Goal: Transaction & Acquisition: Obtain resource

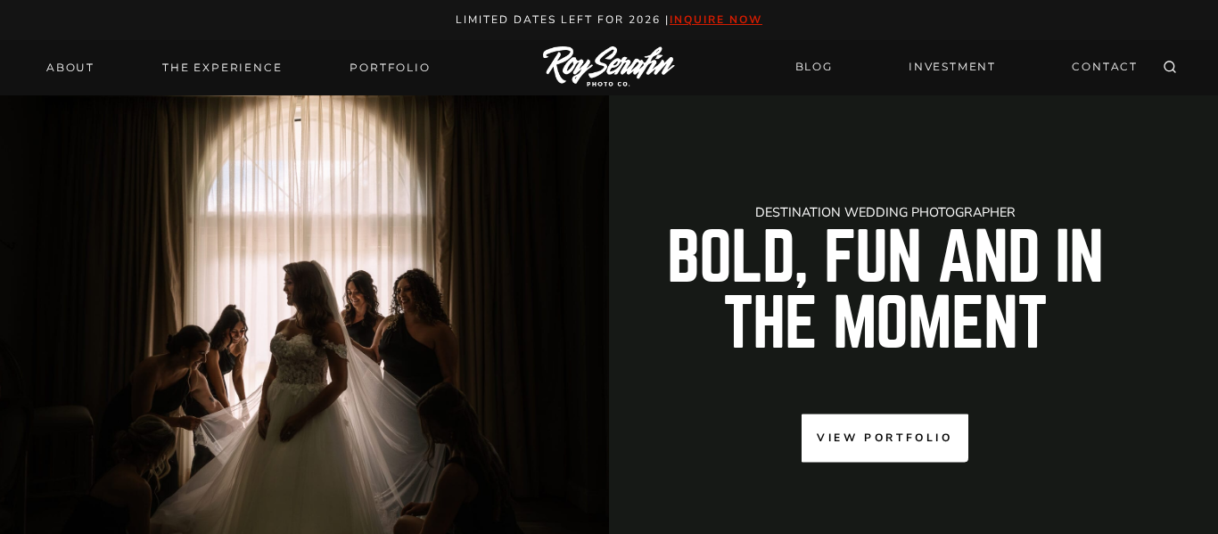
click at [898, 426] on link "View Portfolio" at bounding box center [885, 438] width 166 height 47
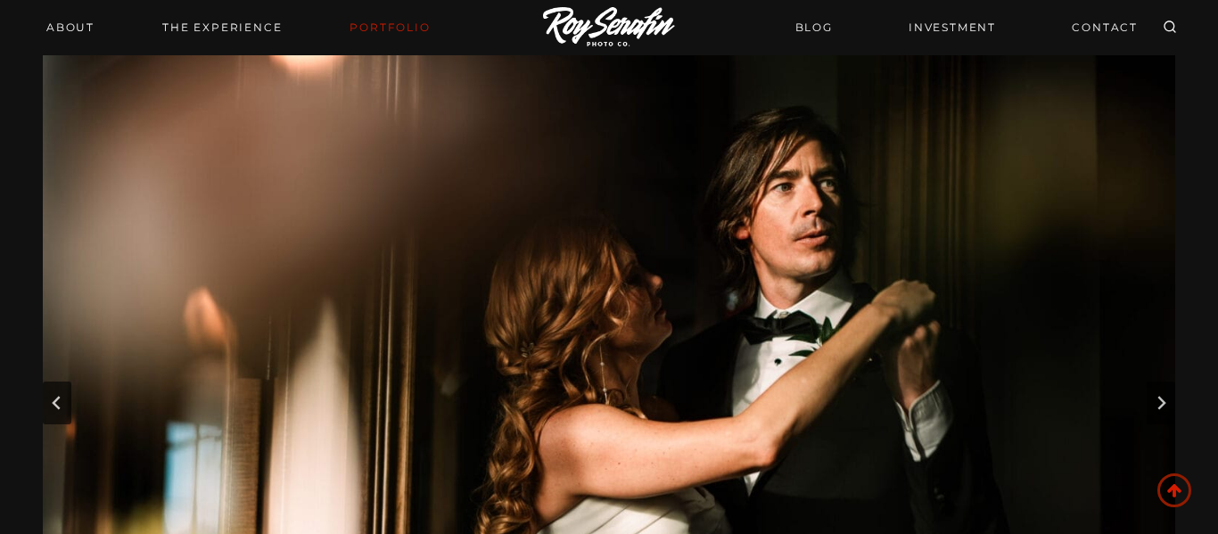
scroll to position [51, 0]
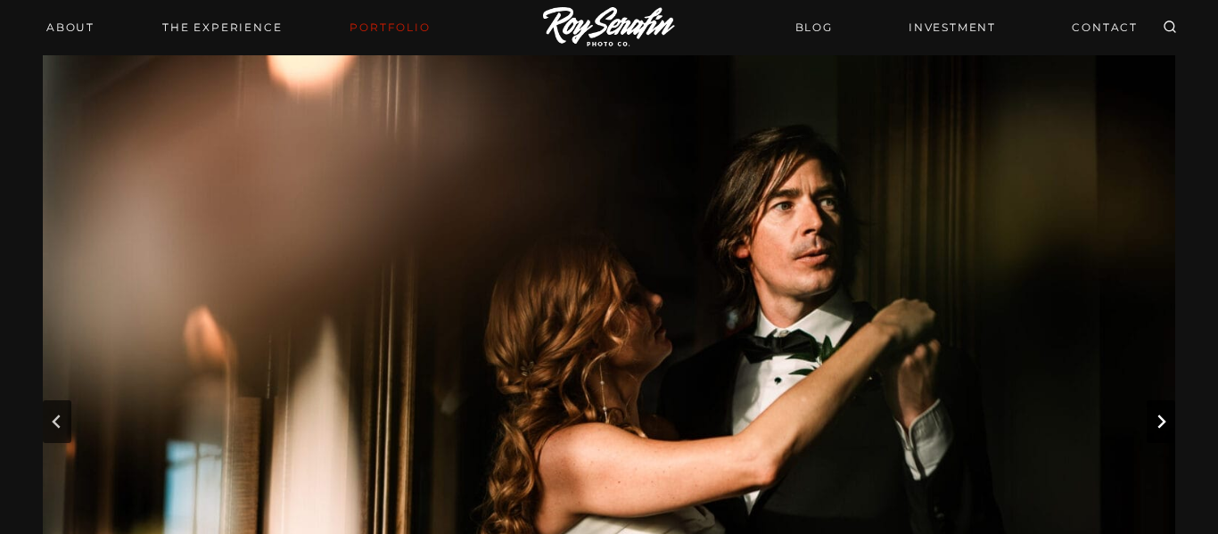
click at [1160, 425] on icon "Next slide" at bounding box center [1162, 422] width 8 height 13
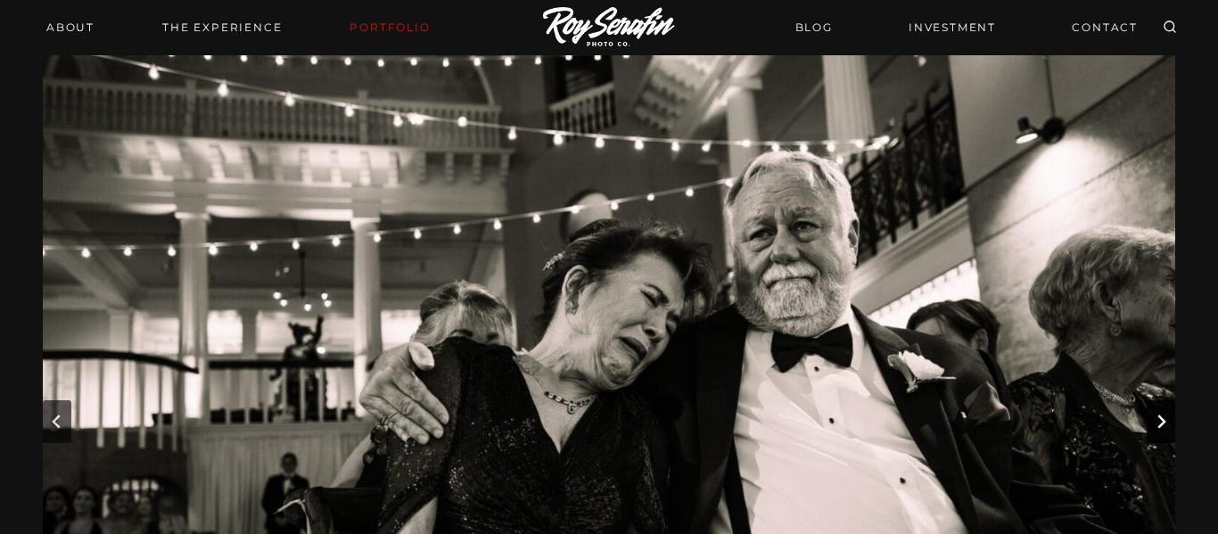
click at [1160, 425] on icon "Next slide" at bounding box center [1162, 422] width 8 height 13
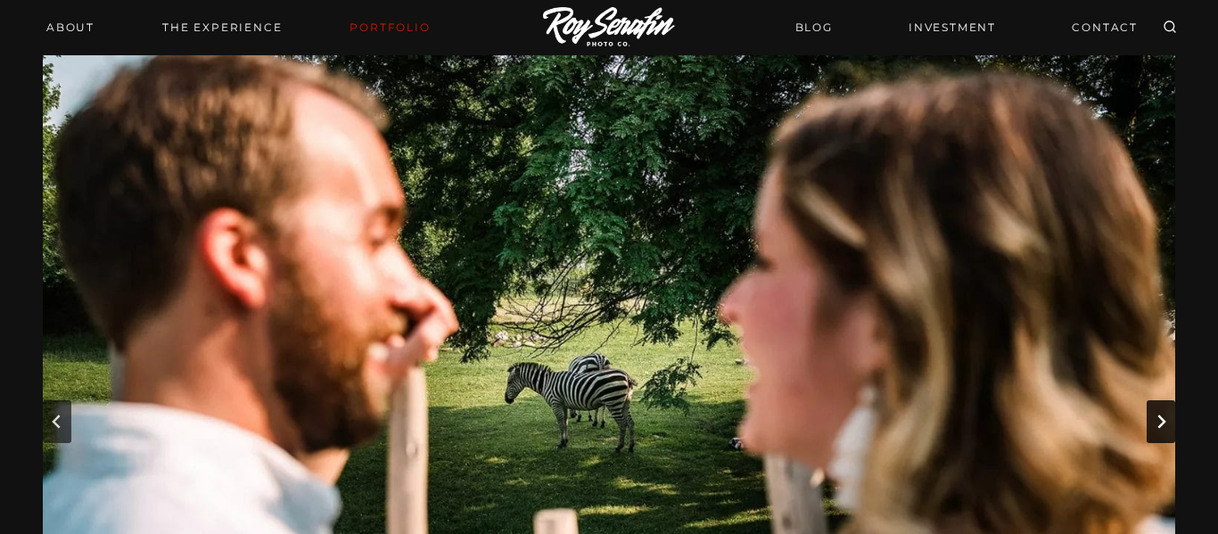
click at [1160, 425] on icon "Next slide" at bounding box center [1162, 422] width 8 height 13
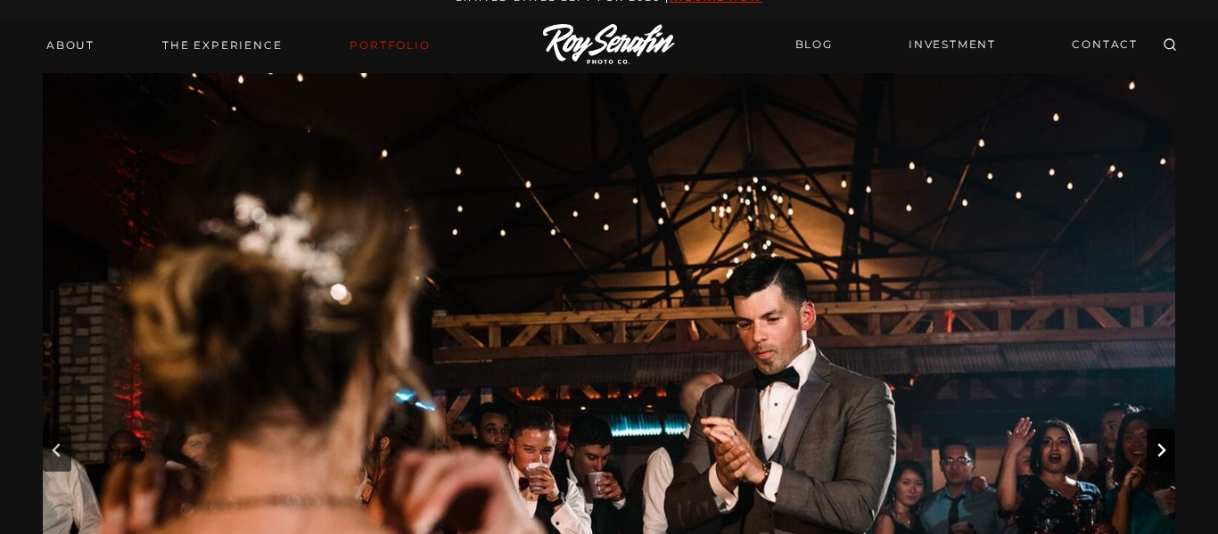
scroll to position [27, 0]
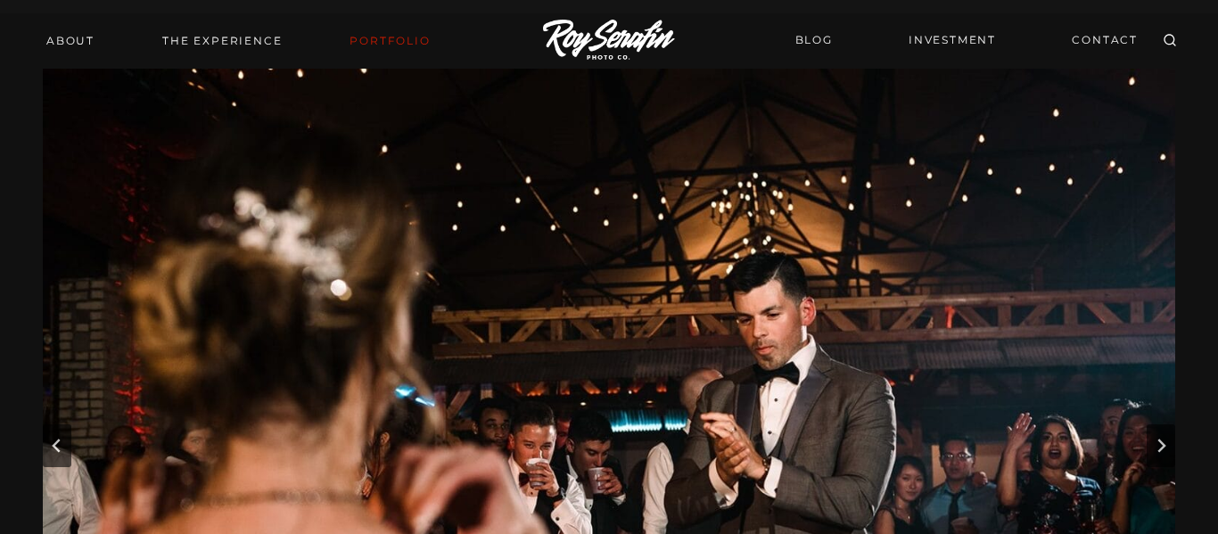
click at [1059, 395] on img "4 of 28" at bounding box center [609, 446] width 1133 height 755
click at [888, 359] on img "4 of 28" at bounding box center [609, 446] width 1133 height 755
click at [1166, 458] on button "Next slide" at bounding box center [1161, 446] width 29 height 43
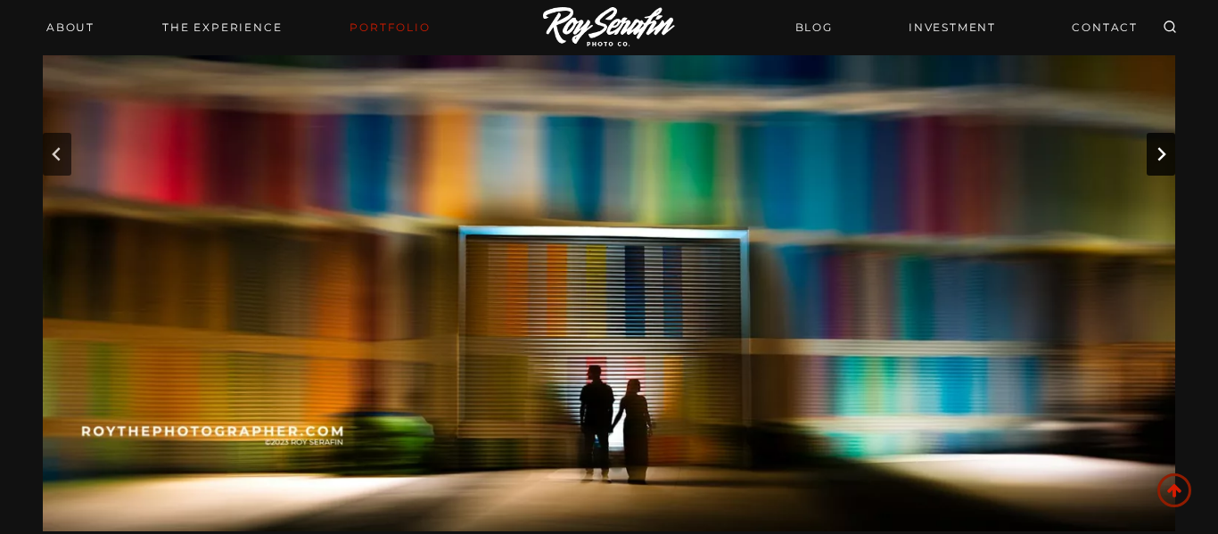
scroll to position [315, 0]
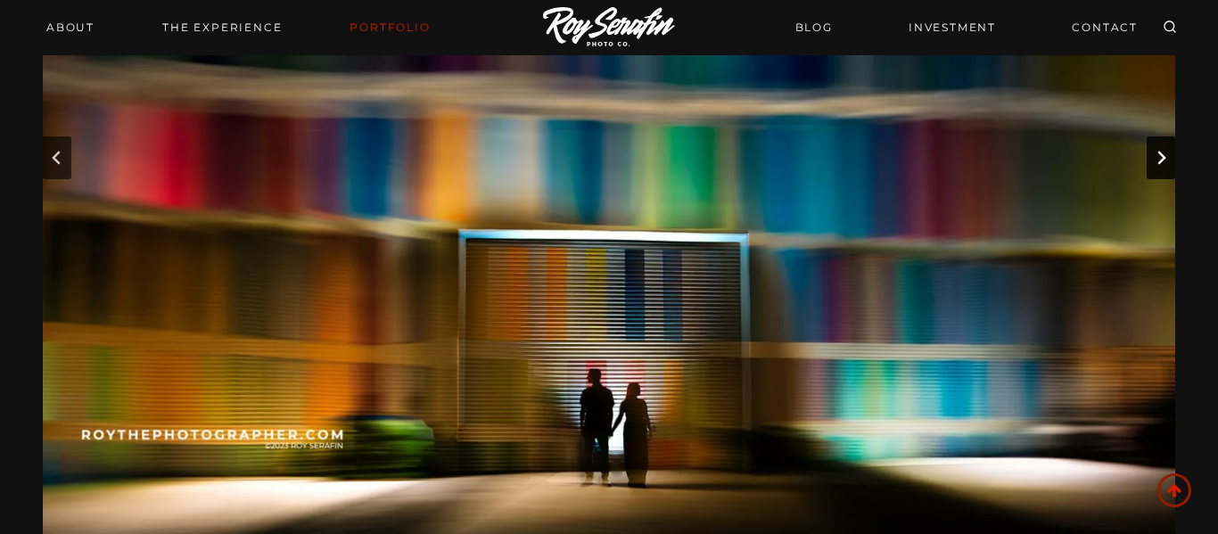
click at [1164, 169] on button "Next slide" at bounding box center [1161, 157] width 29 height 43
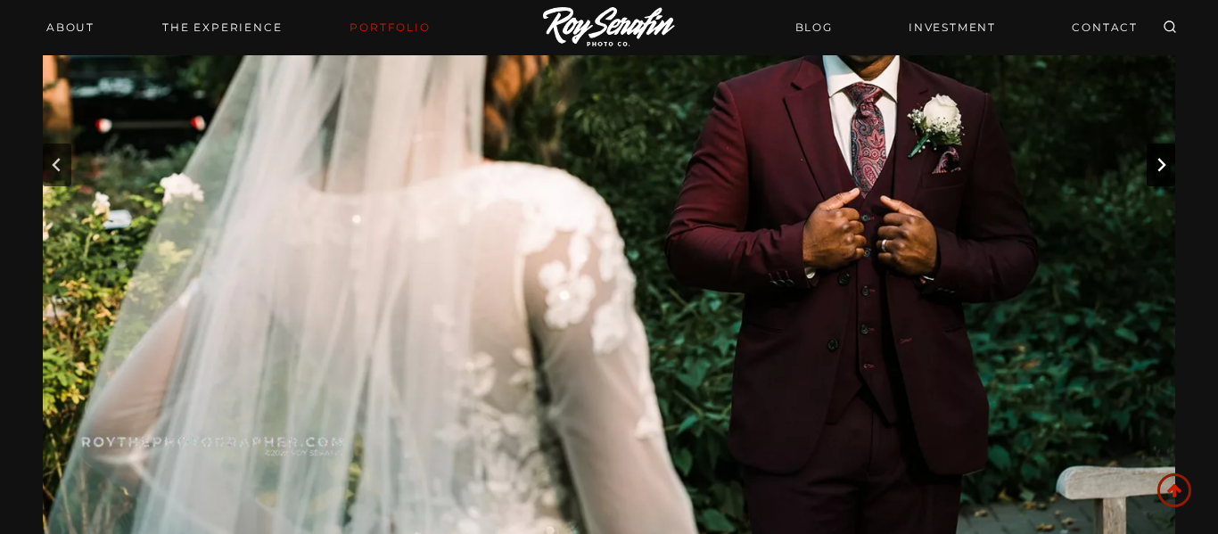
scroll to position [305, 0]
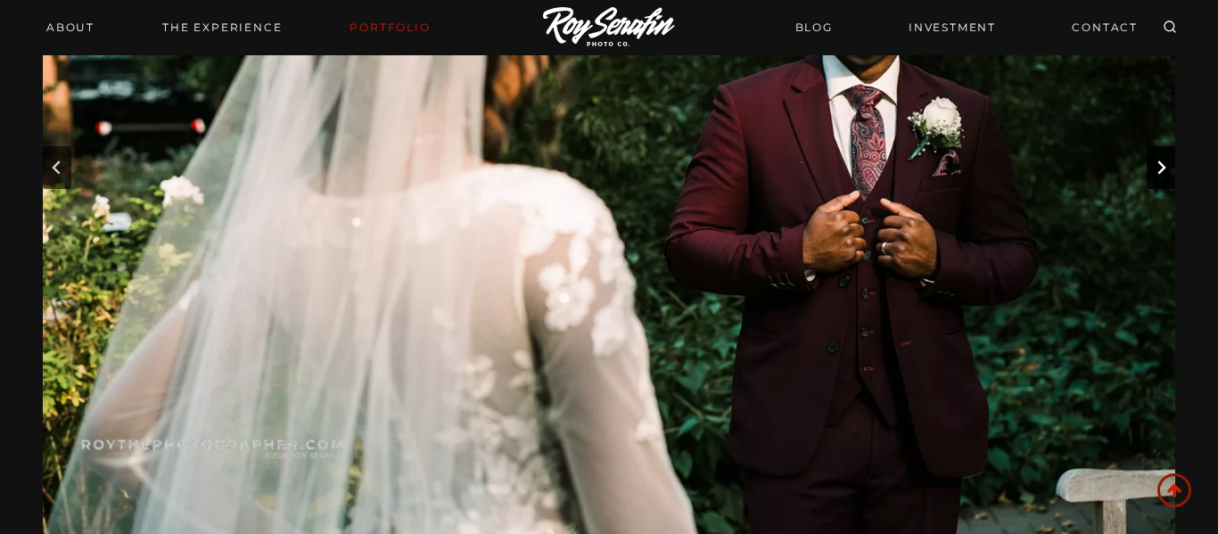
click at [1164, 169] on icon "Next slide" at bounding box center [1162, 167] width 8 height 13
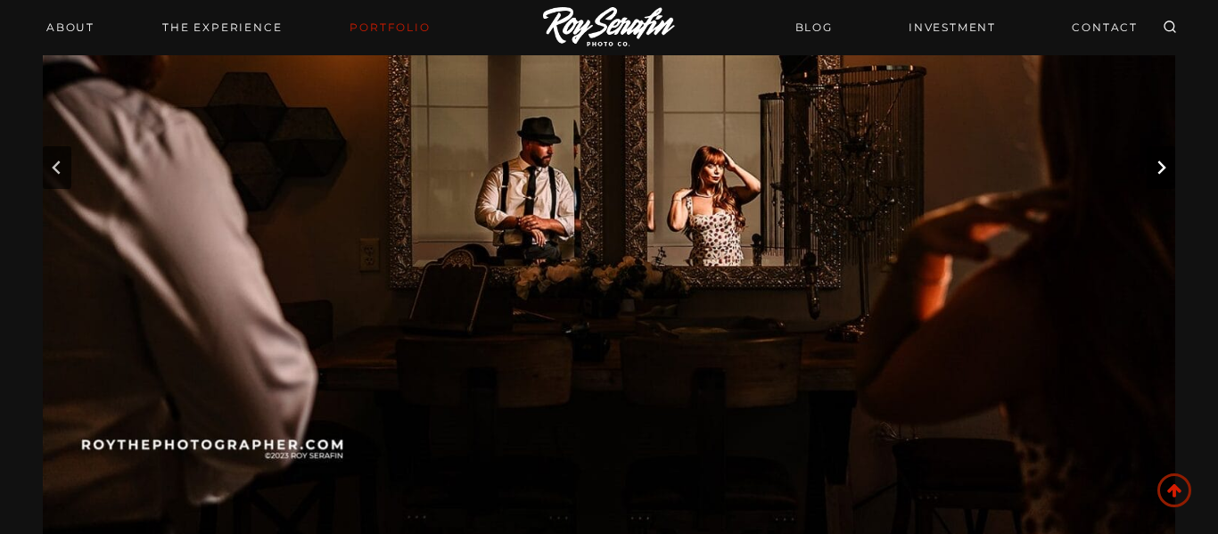
click at [1164, 169] on icon "Next slide" at bounding box center [1162, 167] width 8 height 13
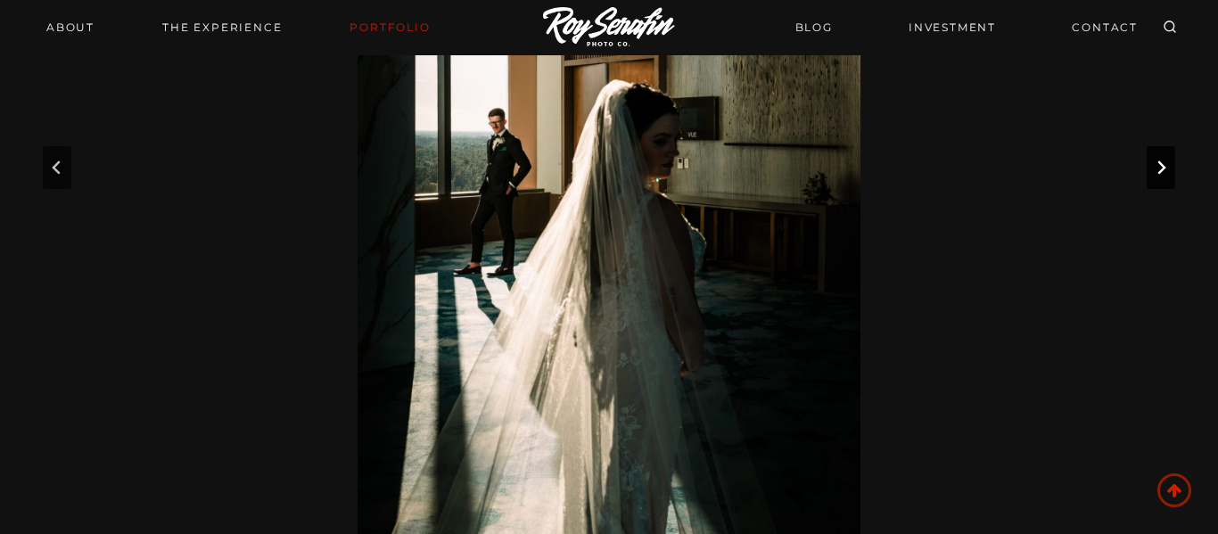
click at [1164, 169] on icon "Next slide" at bounding box center [1162, 167] width 8 height 13
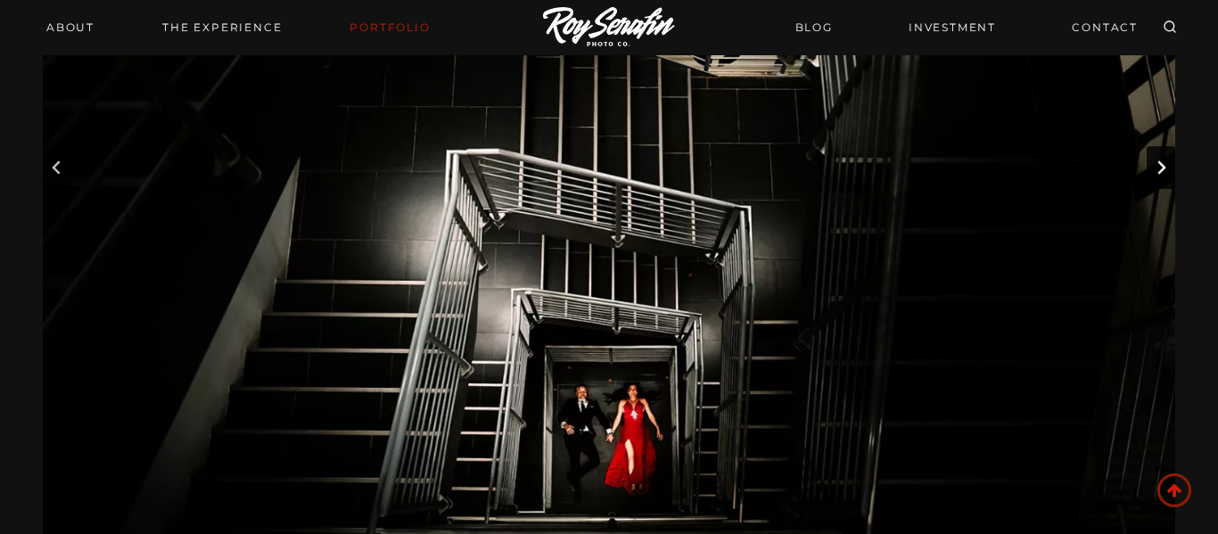
click at [1164, 169] on icon "Next slide" at bounding box center [1162, 167] width 8 height 13
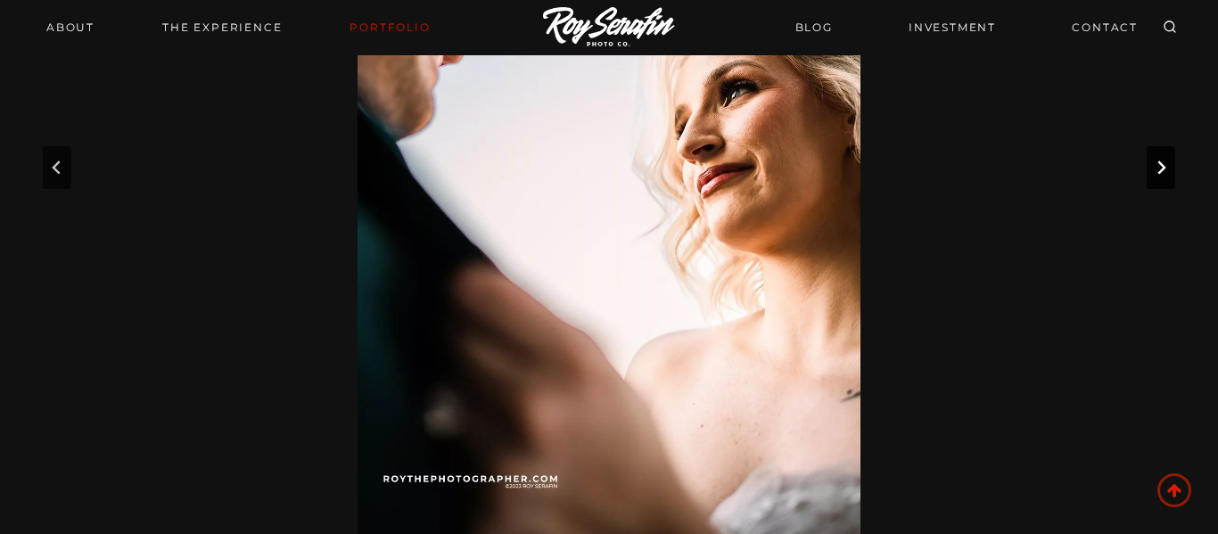
click at [1164, 169] on icon "Next slide" at bounding box center [1162, 167] width 8 height 13
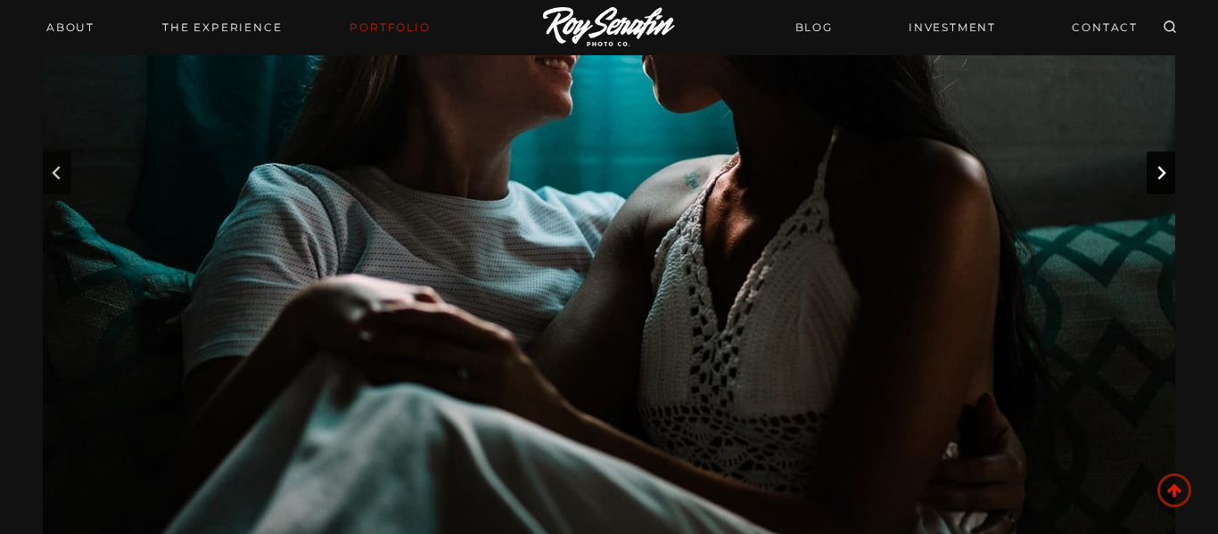
scroll to position [301, 0]
click at [1164, 169] on icon "Next slide" at bounding box center [1161, 172] width 14 height 14
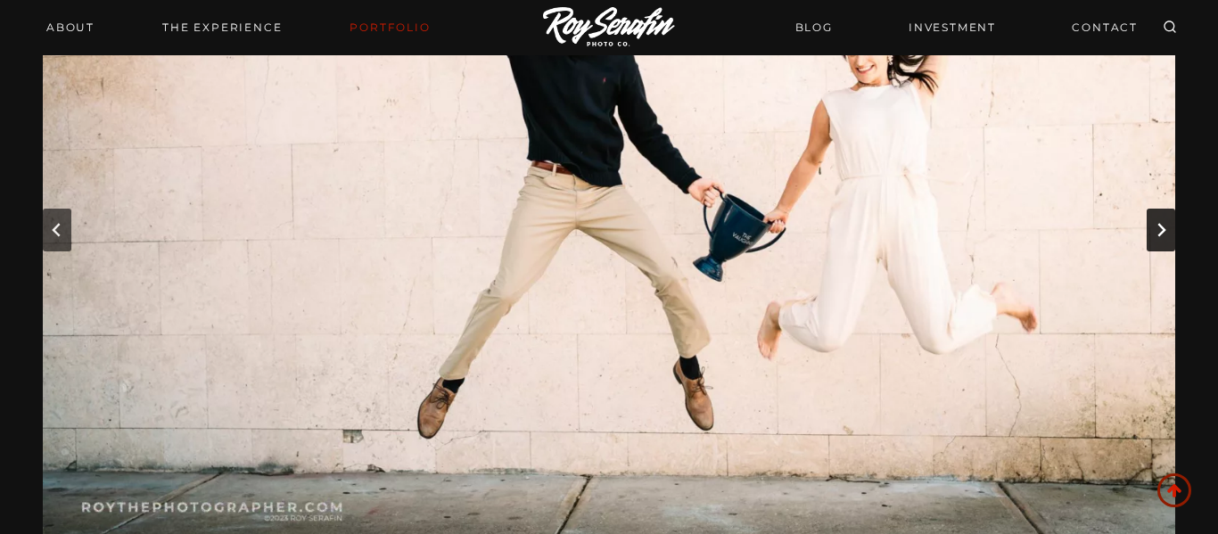
scroll to position [244, 0]
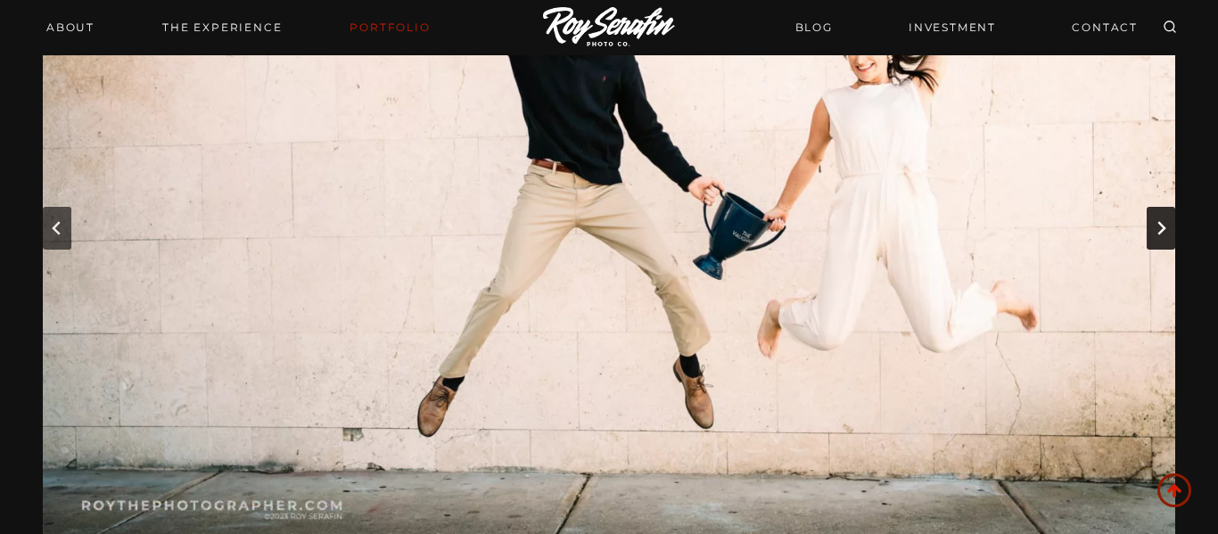
click at [1154, 219] on button "Next slide" at bounding box center [1161, 228] width 29 height 43
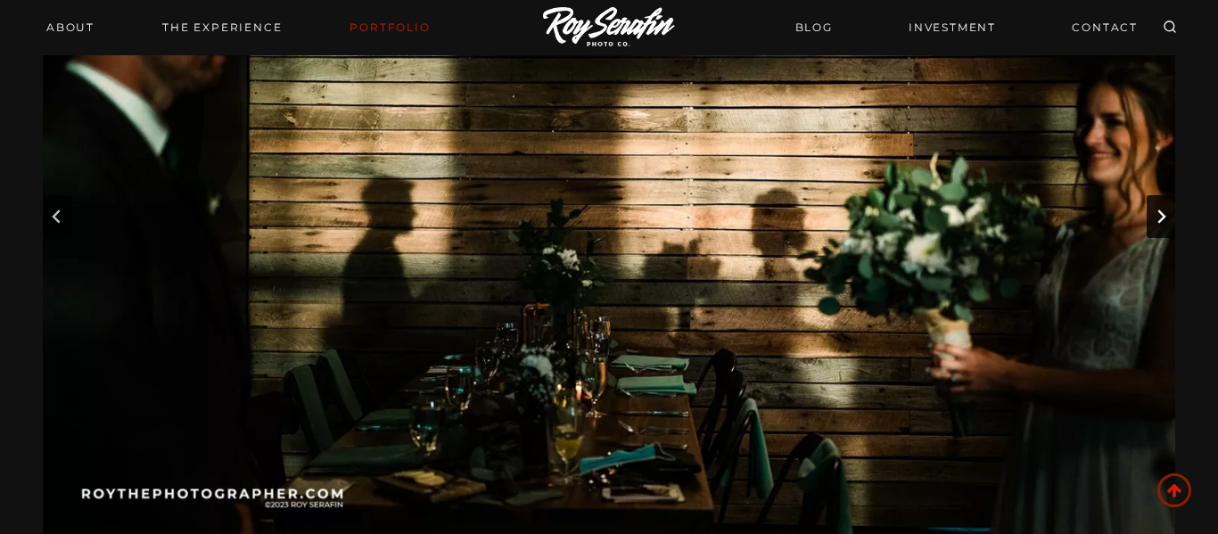
scroll to position [269, 0]
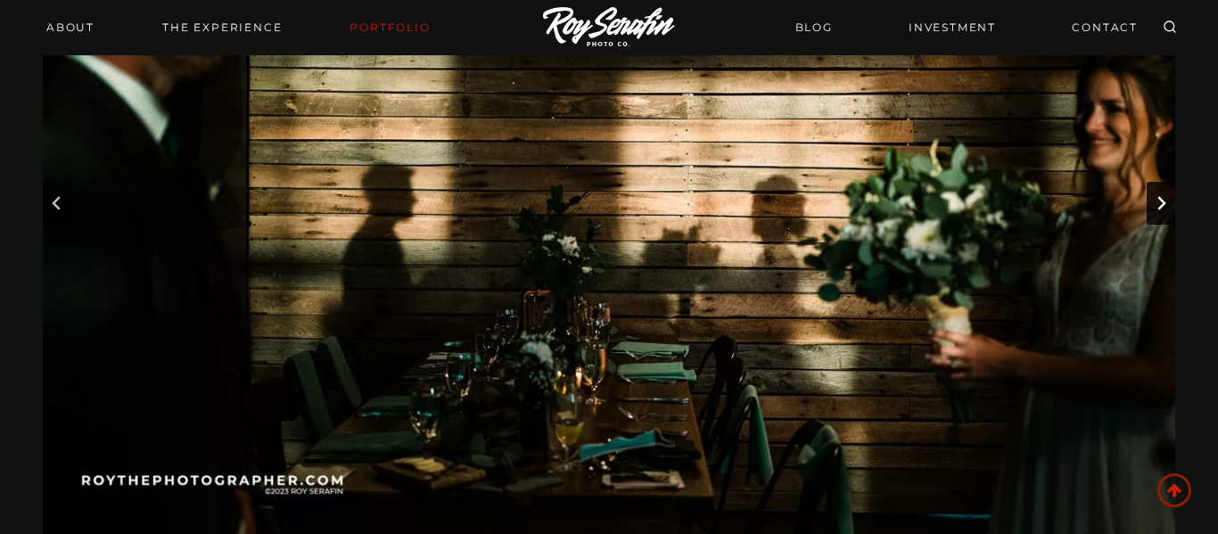
click at [1159, 203] on icon "Next slide" at bounding box center [1161, 203] width 14 height 14
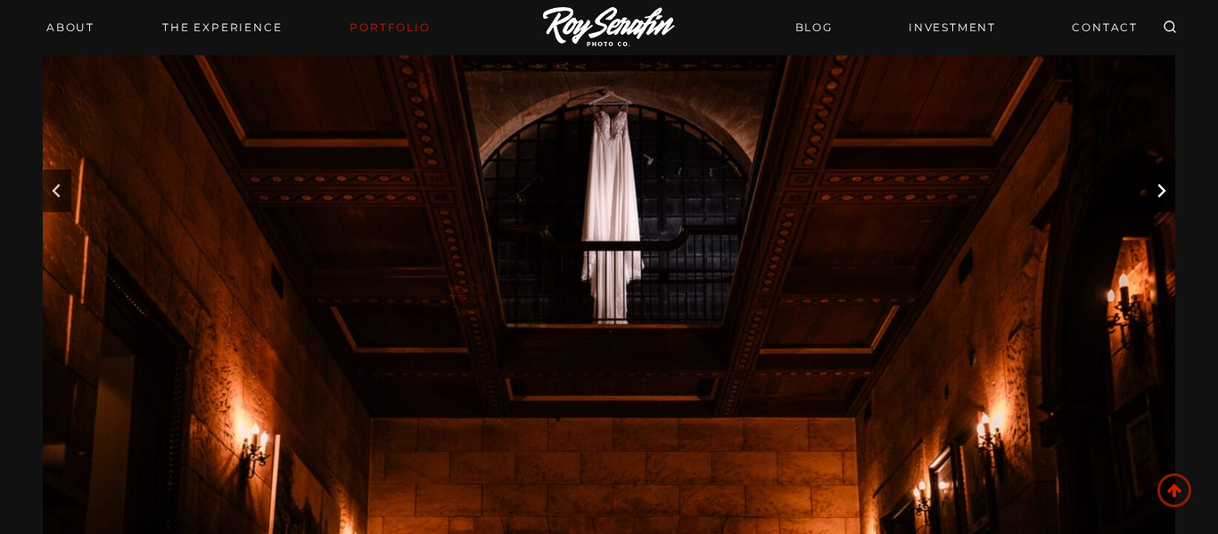
scroll to position [280, 0]
click at [1159, 203] on button "Next slide" at bounding box center [1161, 192] width 29 height 43
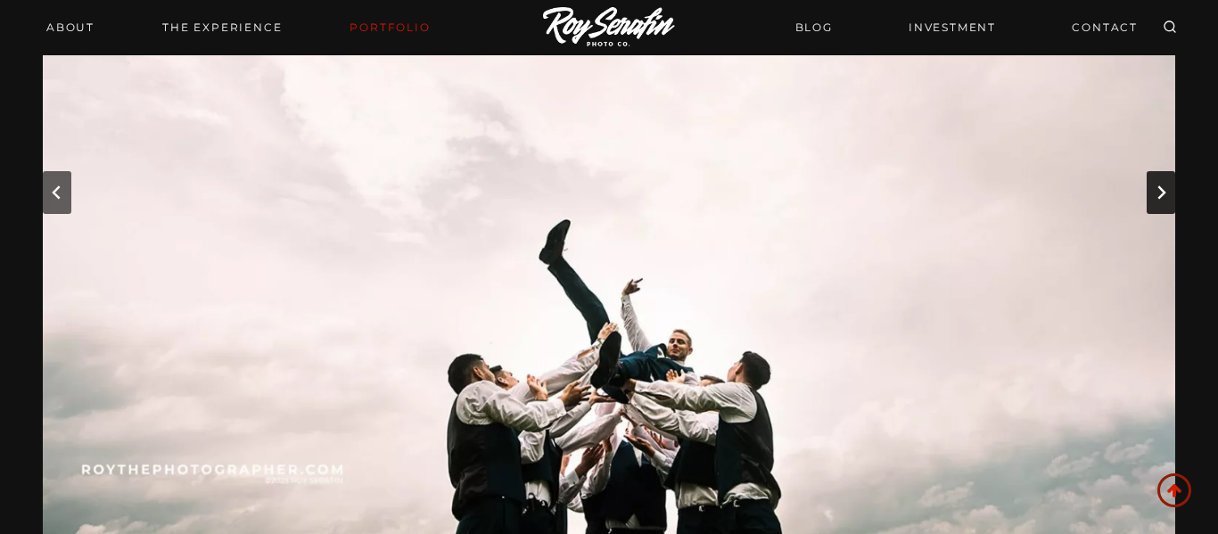
click at [1159, 203] on button "Next slide" at bounding box center [1161, 192] width 29 height 43
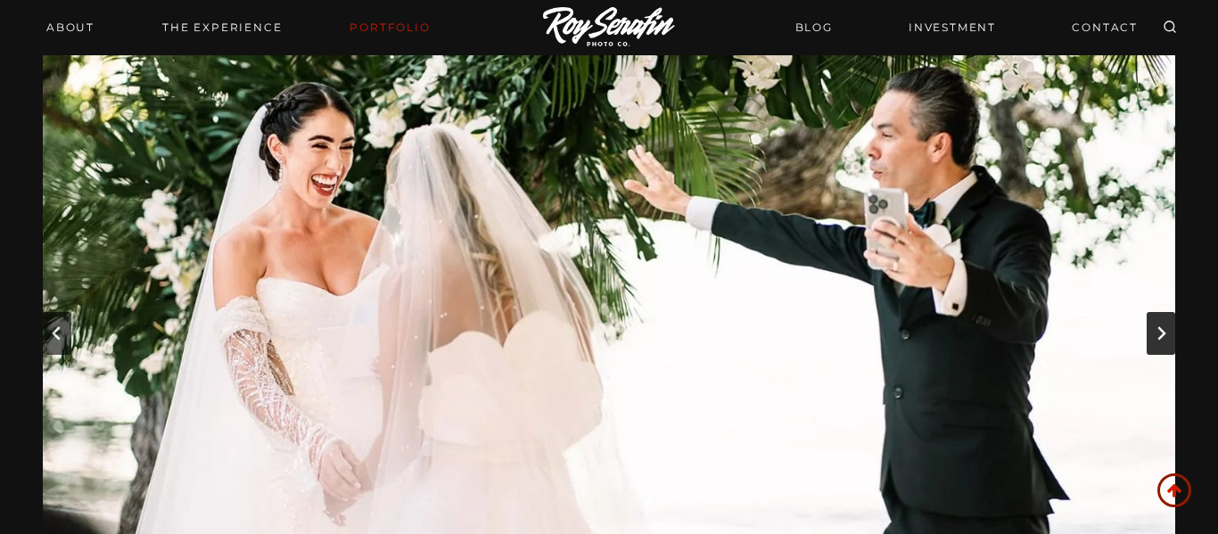
scroll to position [128, 0]
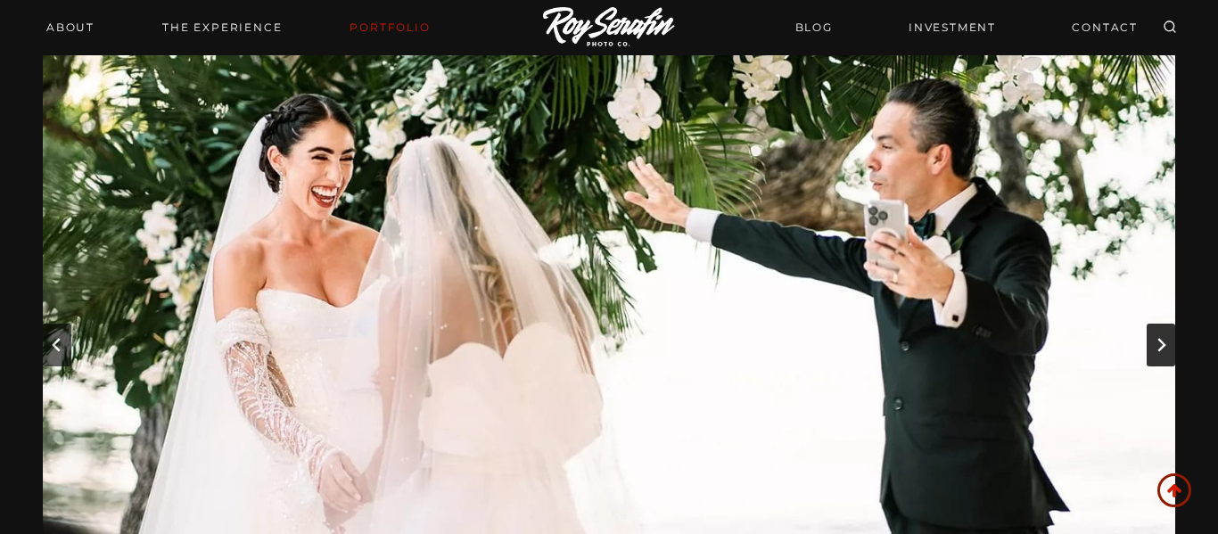
click at [1149, 344] on button "Next slide" at bounding box center [1161, 345] width 29 height 43
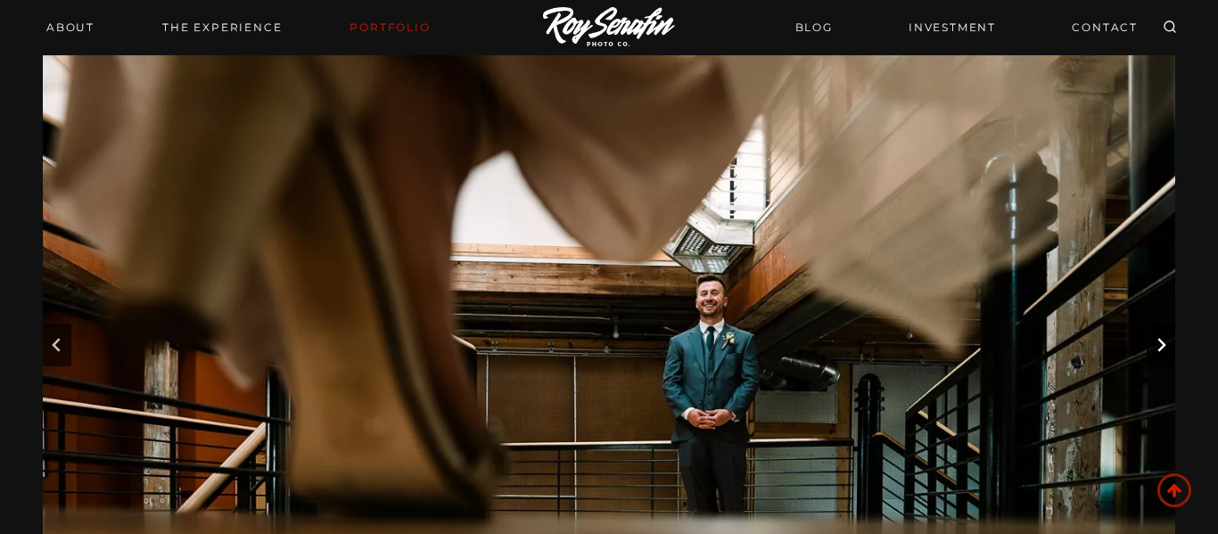
click at [1149, 344] on button "Next slide" at bounding box center [1161, 345] width 29 height 43
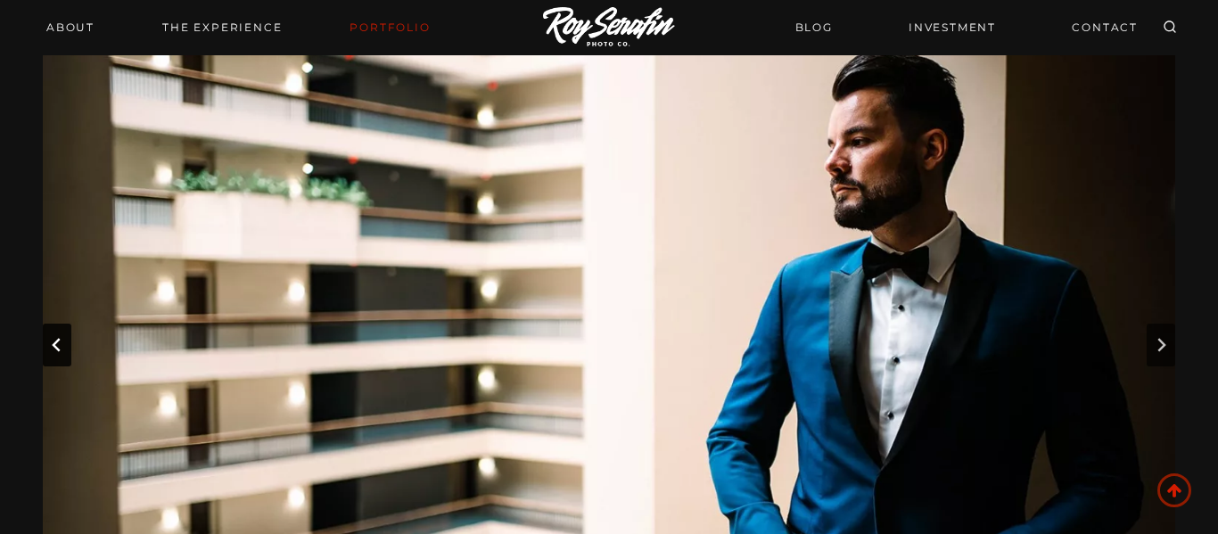
click at [62, 345] on icon "Previous slide" at bounding box center [57, 345] width 14 height 14
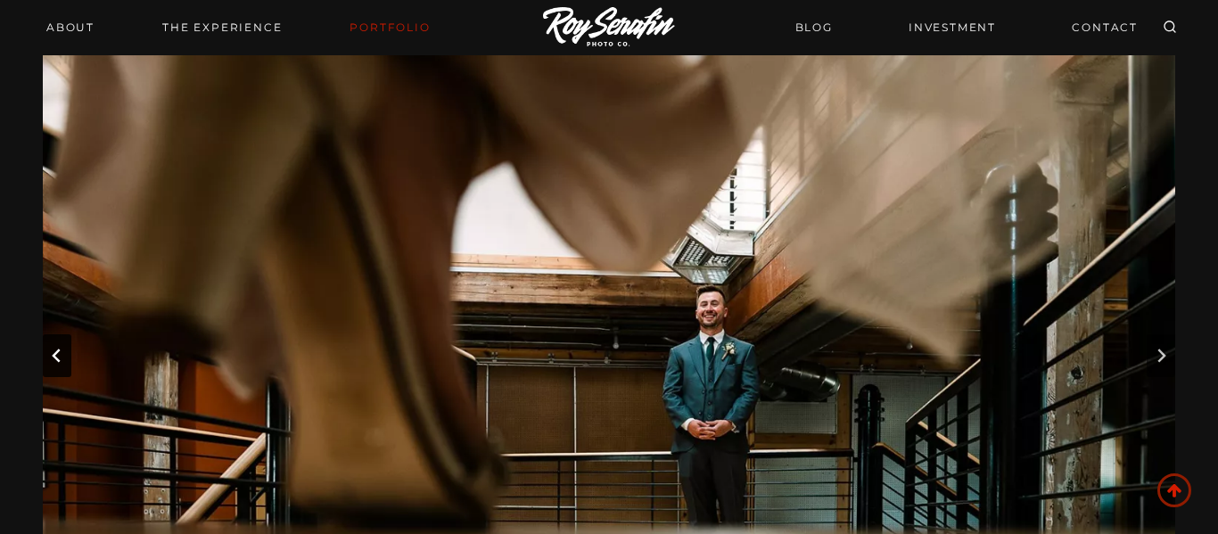
scroll to position [109, 0]
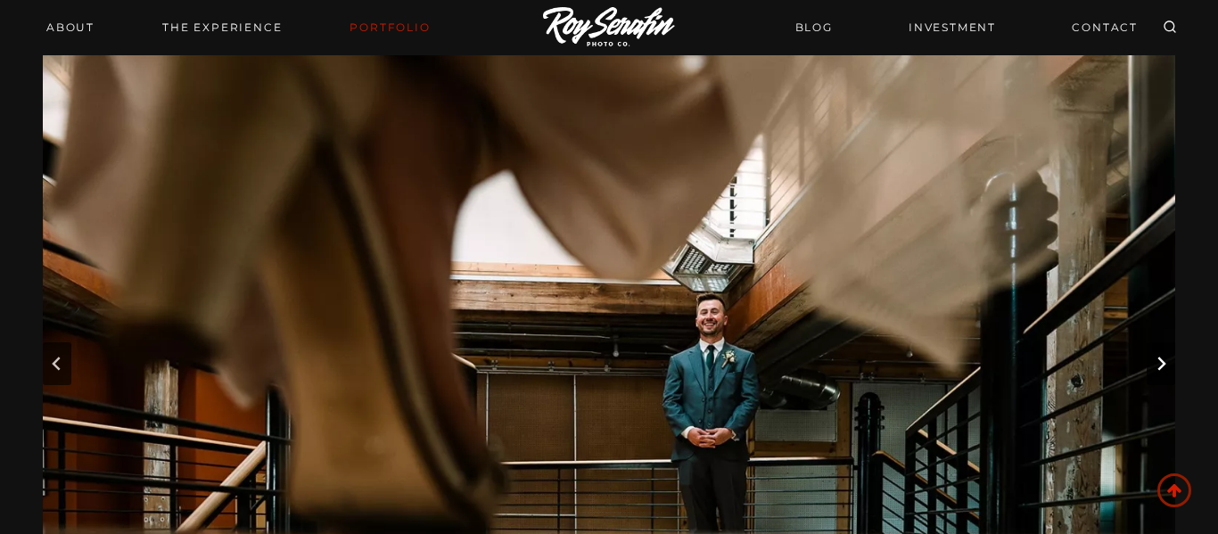
click at [1172, 378] on button "Next slide" at bounding box center [1161, 364] width 29 height 43
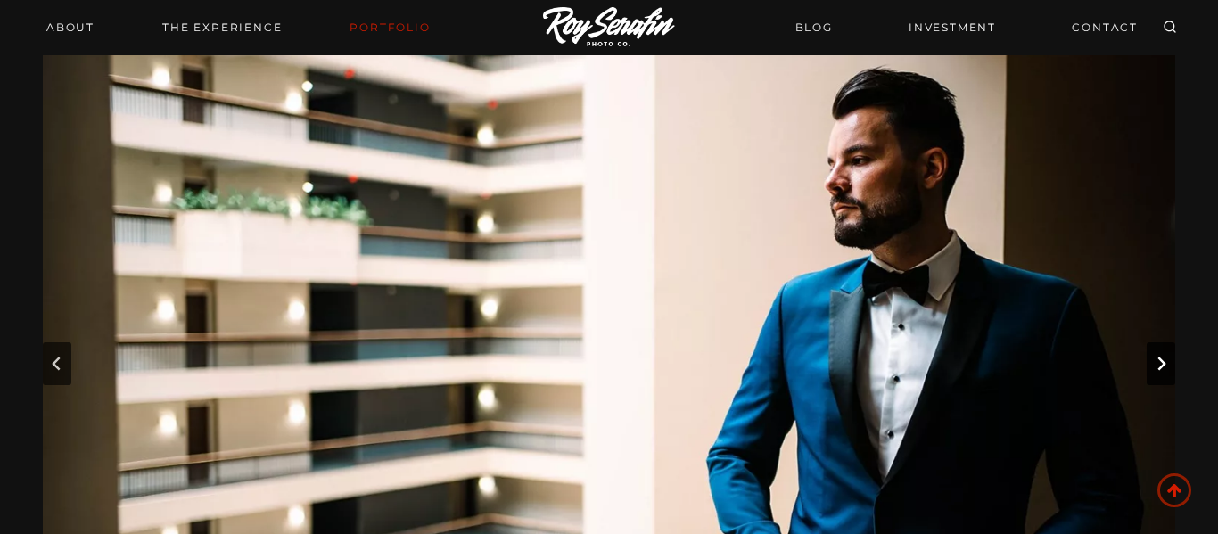
click at [1172, 378] on button "Next slide" at bounding box center [1161, 364] width 29 height 43
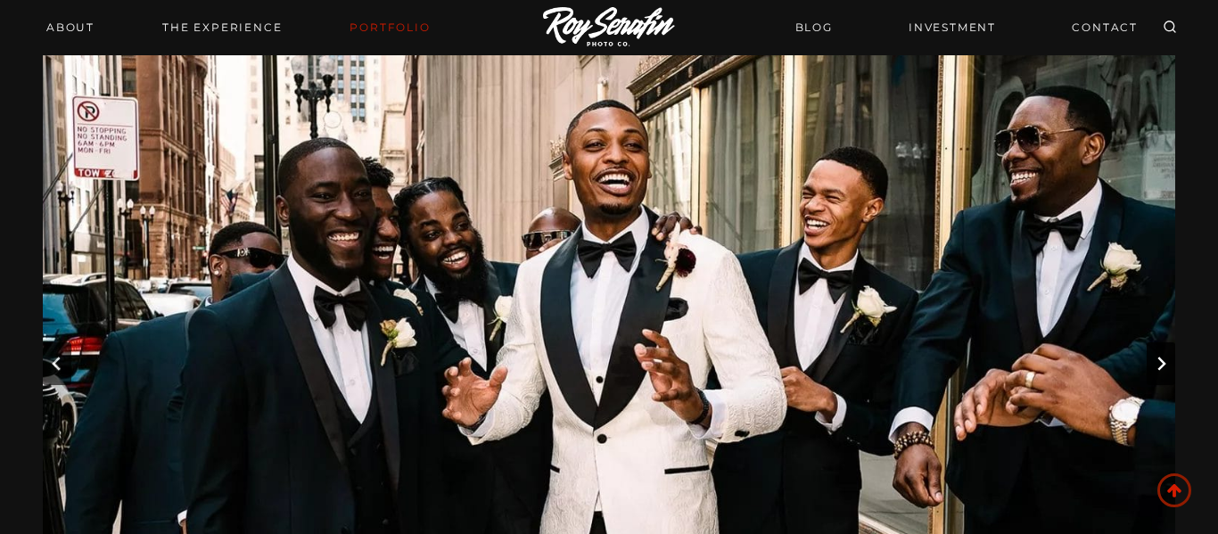
click at [1172, 378] on button "Next slide" at bounding box center [1161, 364] width 29 height 43
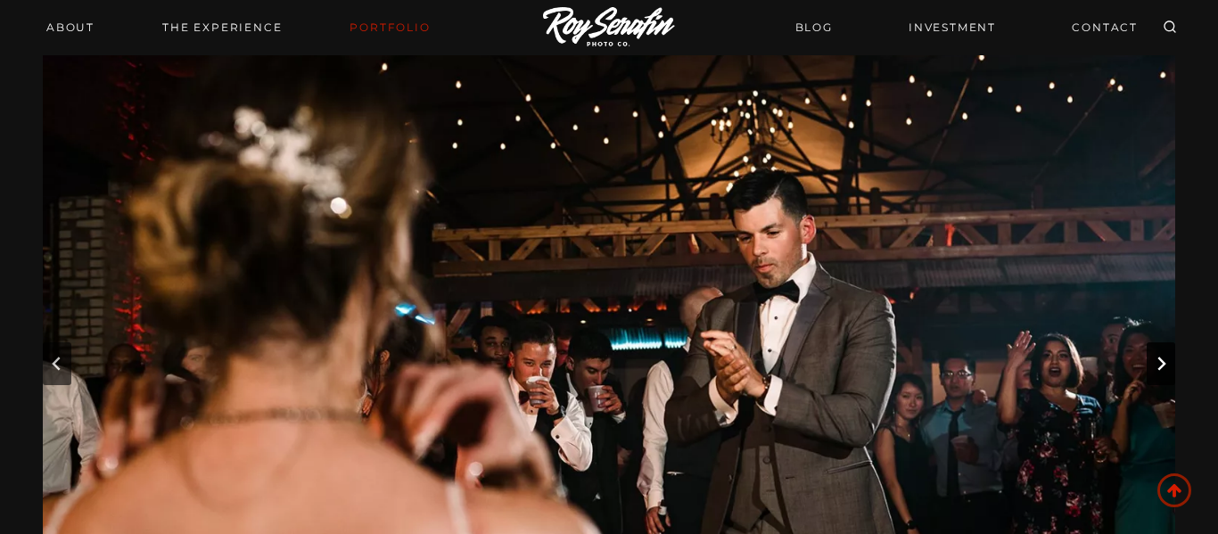
click at [1172, 378] on button "Next slide" at bounding box center [1161, 364] width 29 height 43
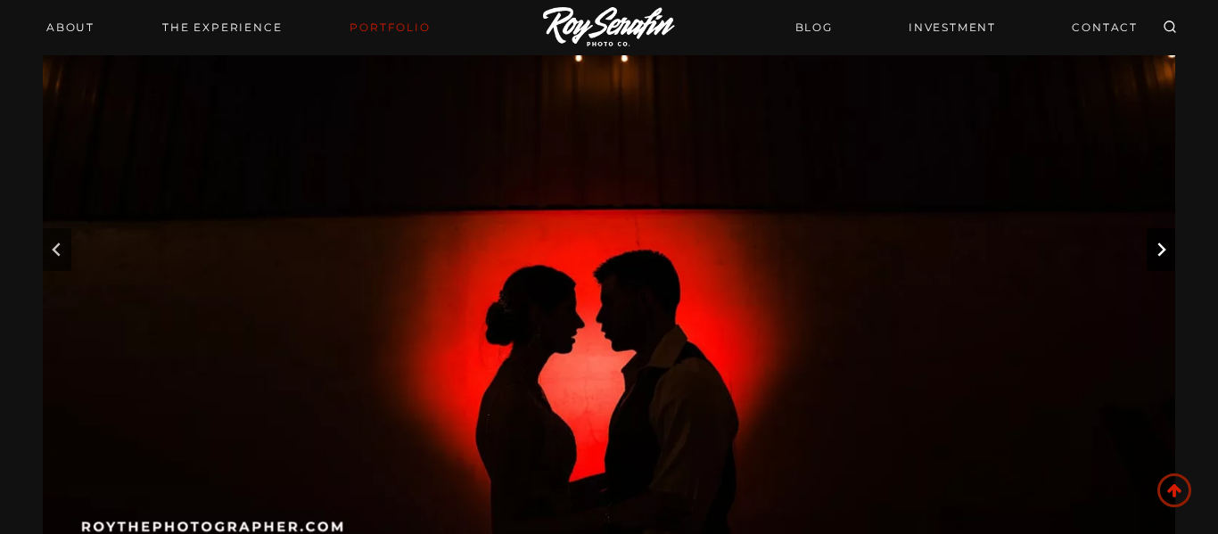
scroll to position [220, 0]
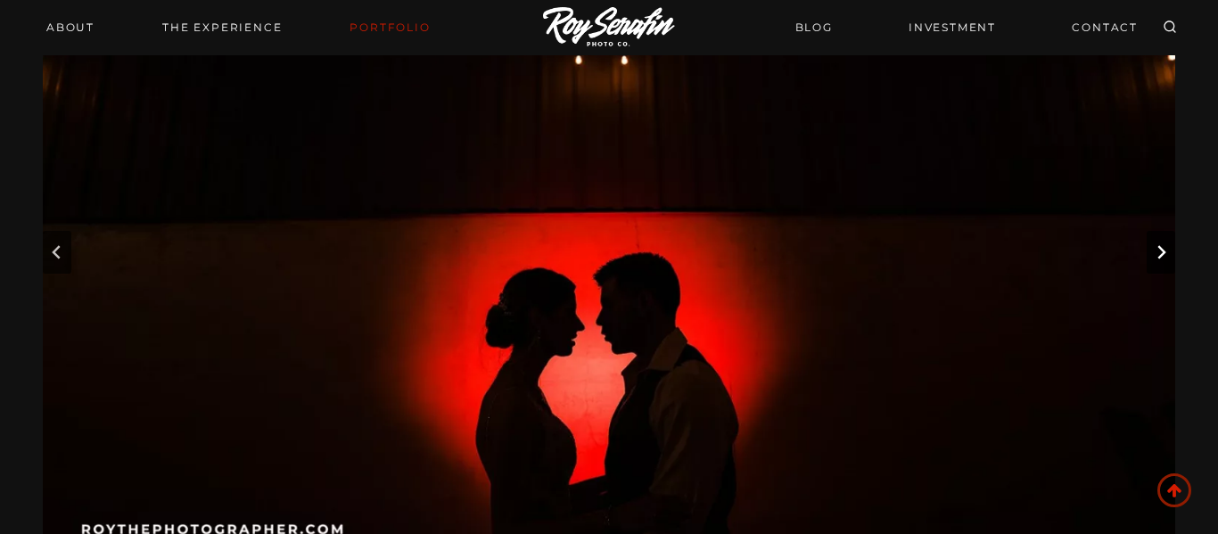
click at [1155, 261] on button "Next slide" at bounding box center [1161, 252] width 29 height 43
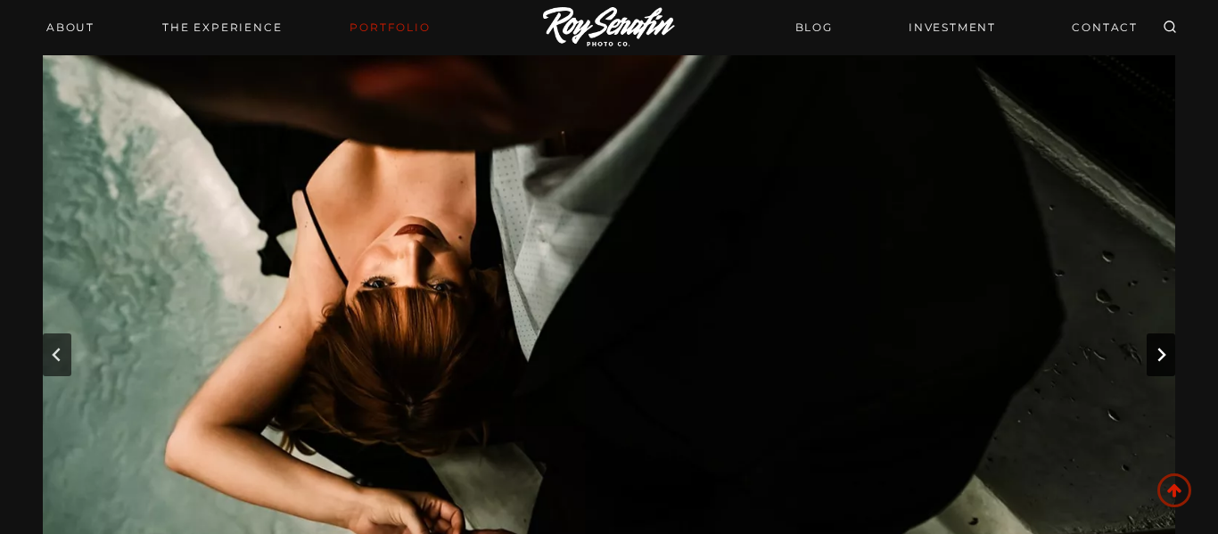
scroll to position [160, 0]
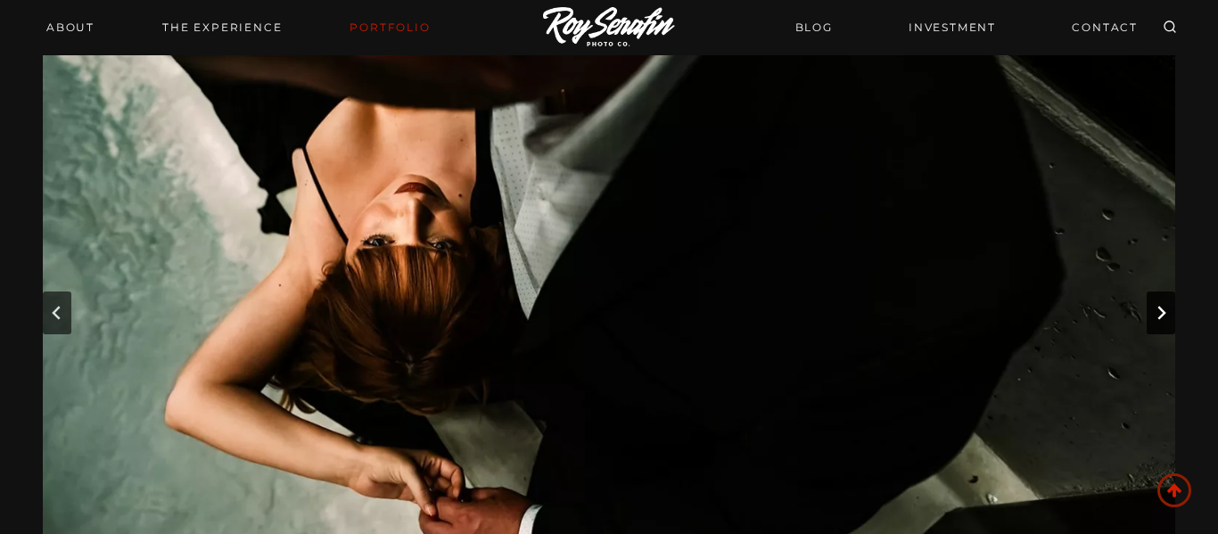
click at [1151, 315] on button "Next slide" at bounding box center [1161, 313] width 29 height 43
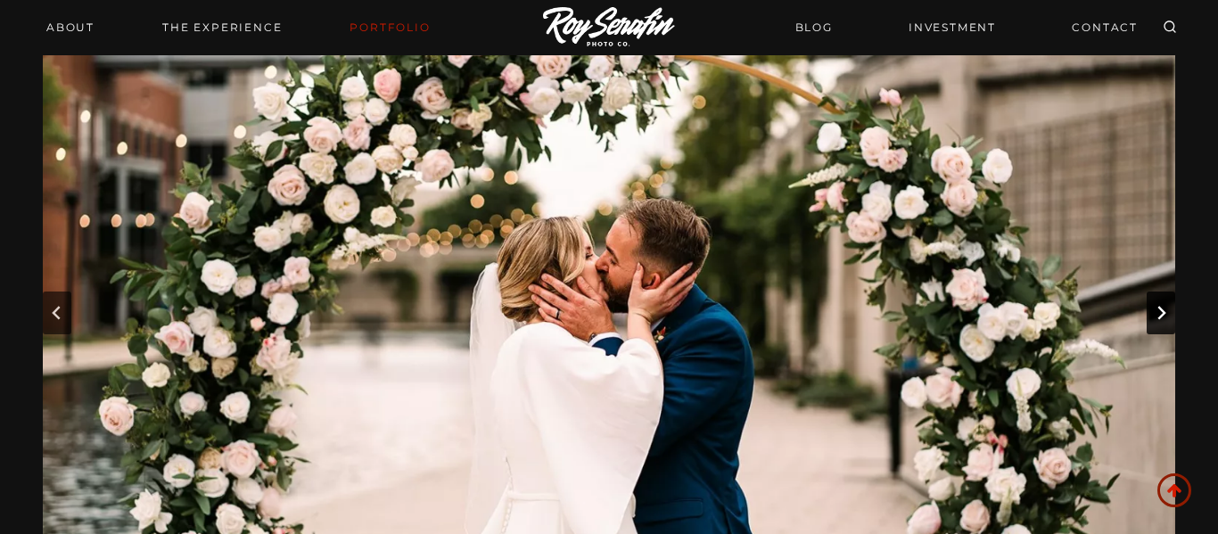
click at [1151, 315] on button "Next slide" at bounding box center [1161, 313] width 29 height 43
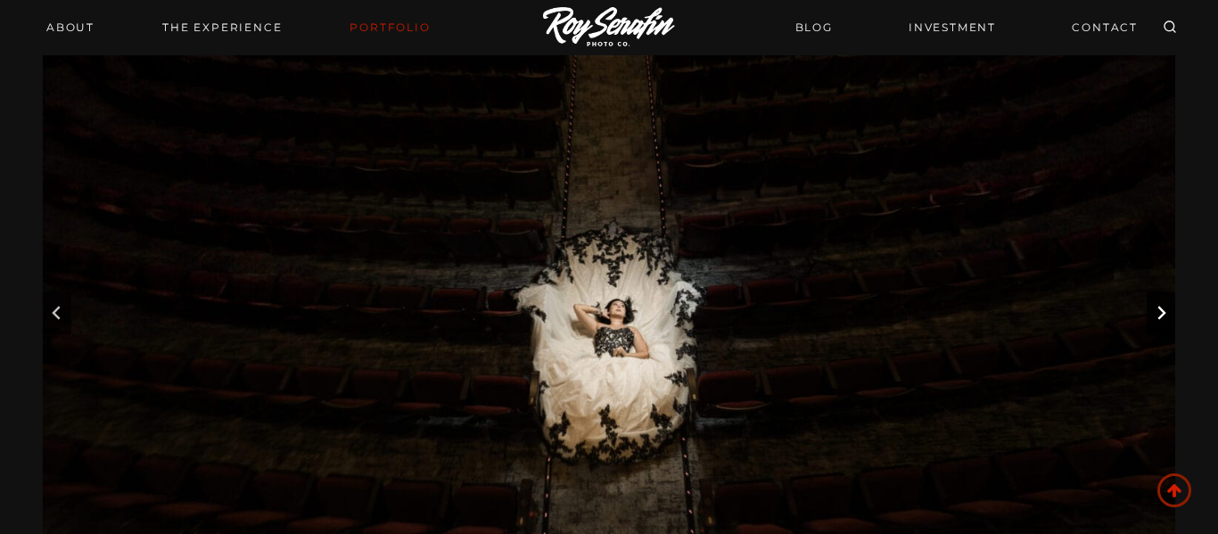
click at [1151, 315] on button "Next slide" at bounding box center [1161, 313] width 29 height 43
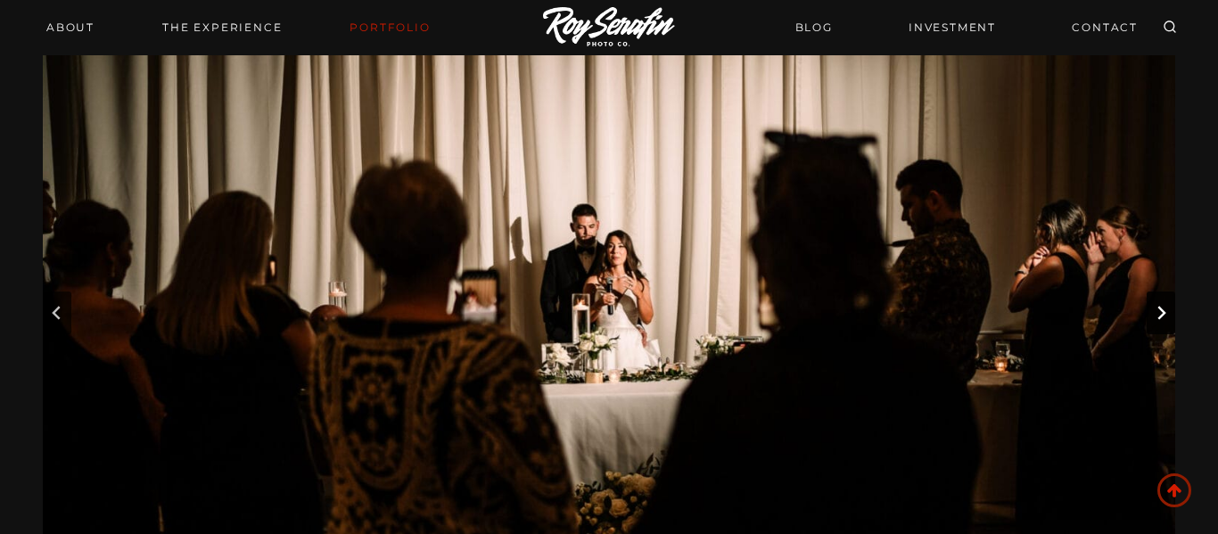
click at [1151, 315] on button "Next slide" at bounding box center [1161, 313] width 29 height 43
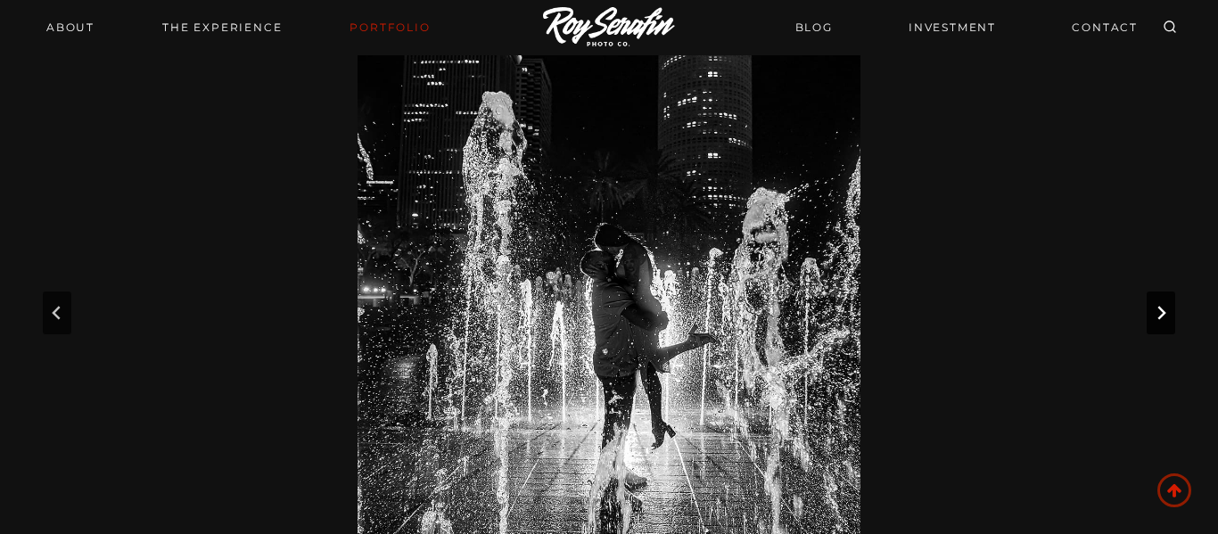
click at [1151, 315] on button "Next slide" at bounding box center [1161, 313] width 29 height 43
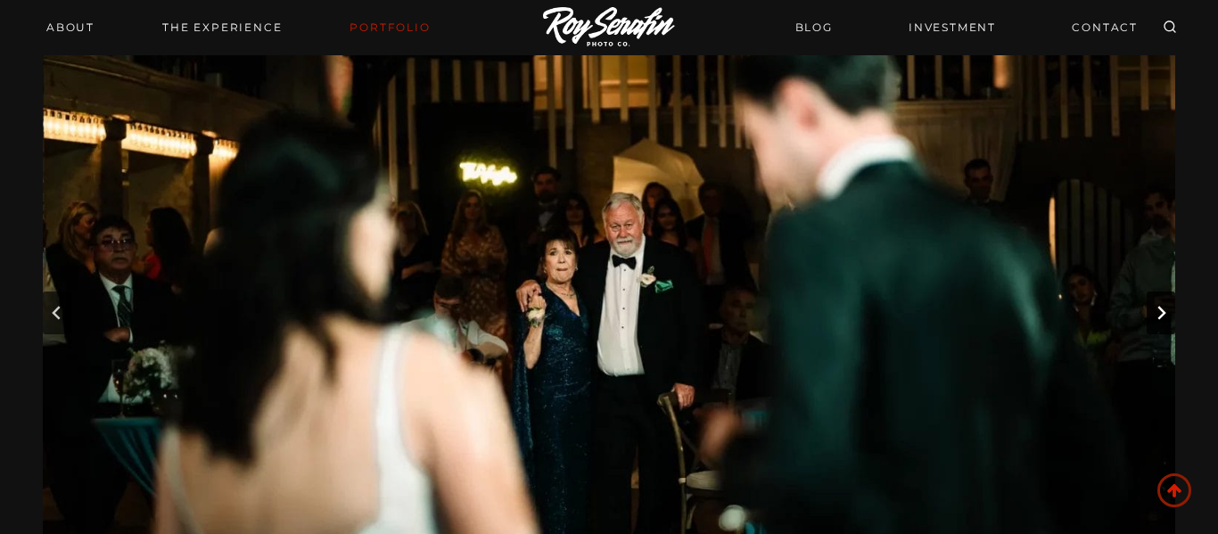
click at [1151, 315] on button "Next slide" at bounding box center [1161, 313] width 29 height 43
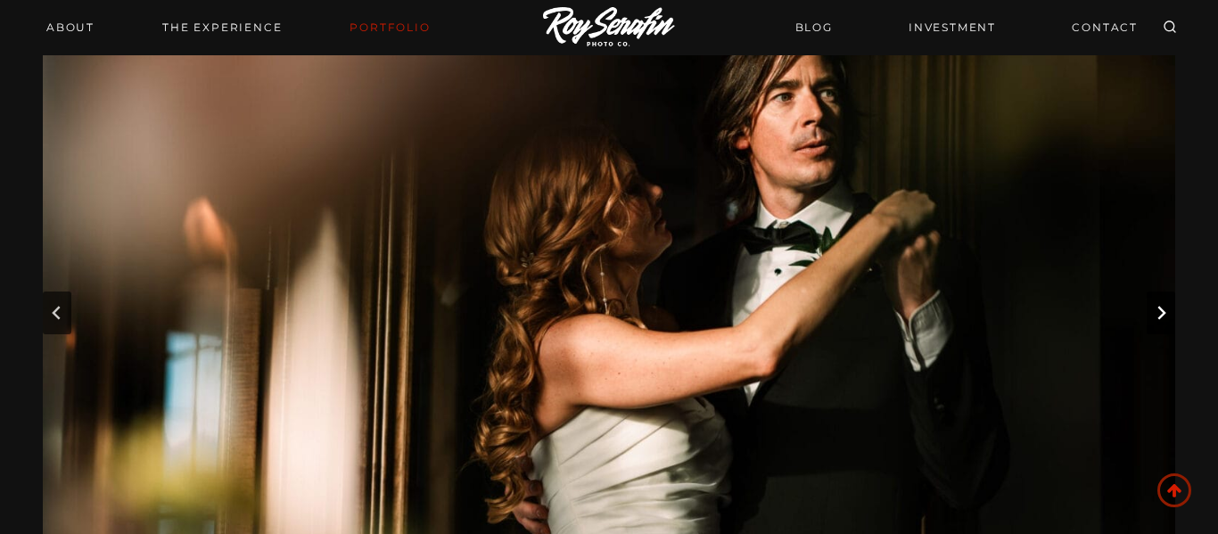
click at [1151, 315] on button "Next slide" at bounding box center [1161, 313] width 29 height 43
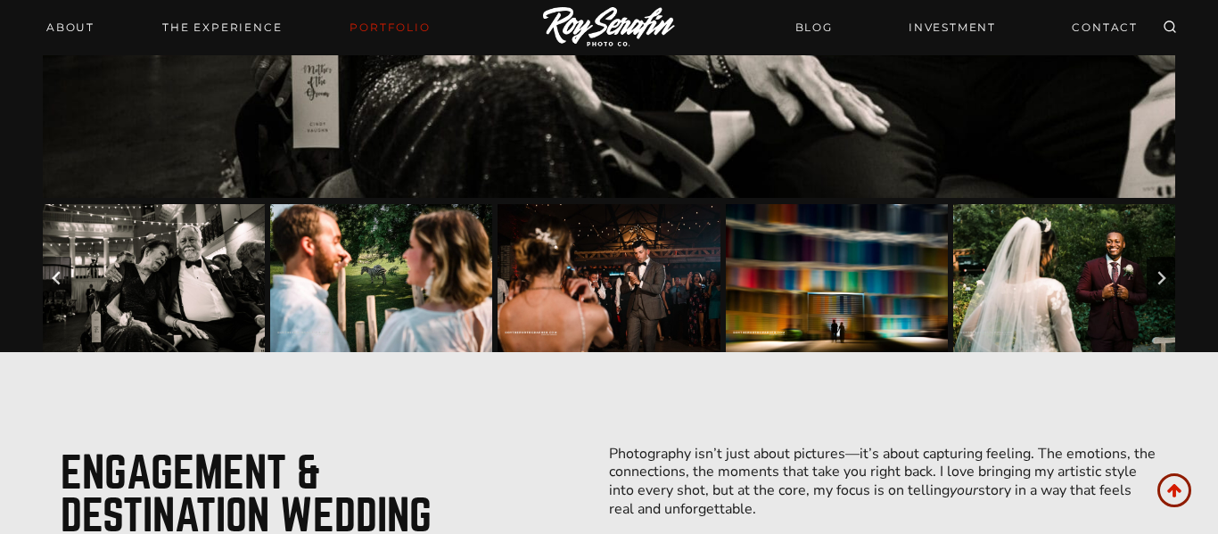
scroll to position [363, 0]
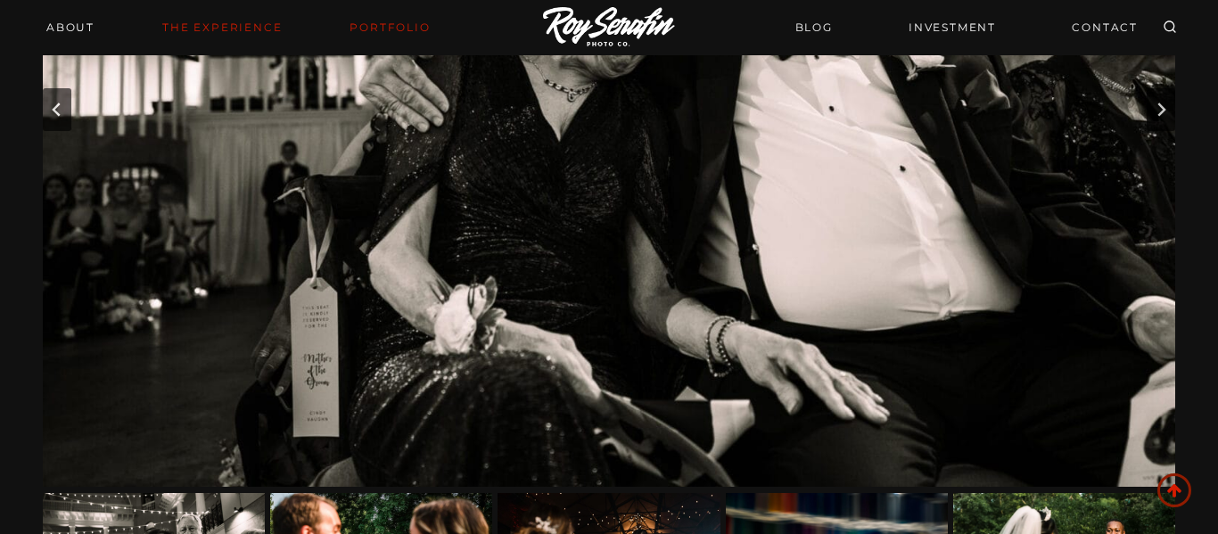
click at [174, 29] on link "THE EXPERIENCE" at bounding box center [222, 27] width 141 height 25
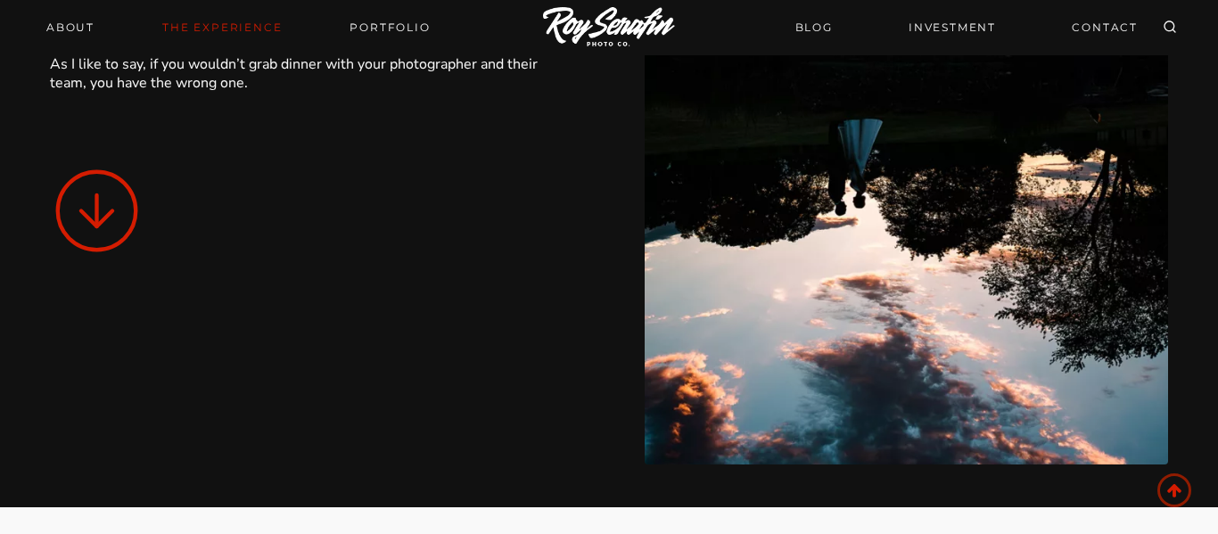
scroll to position [450, 0]
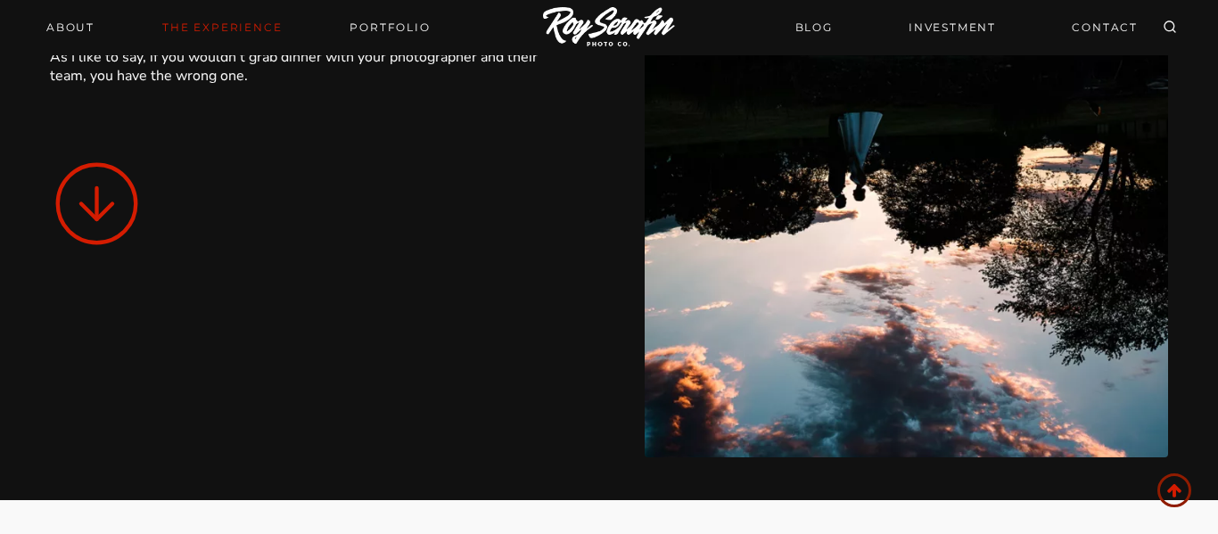
click at [97, 194] on line at bounding box center [97, 203] width 0 height 31
click at [98, 211] on icon at bounding box center [97, 204] width 94 height 94
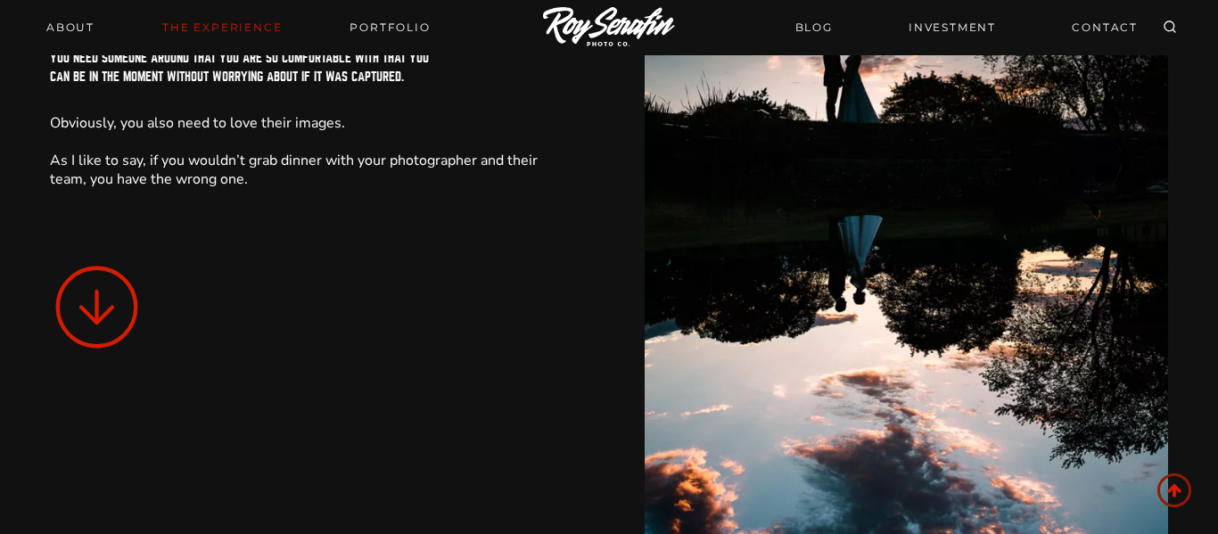
scroll to position [270, 0]
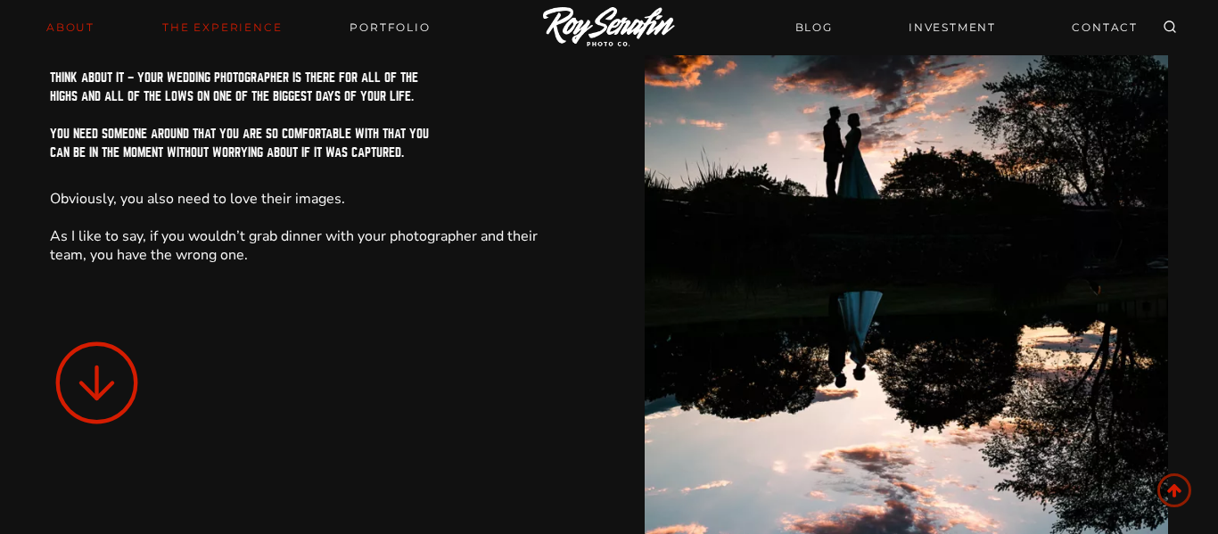
click at [82, 29] on link "About" at bounding box center [71, 27] width 70 height 25
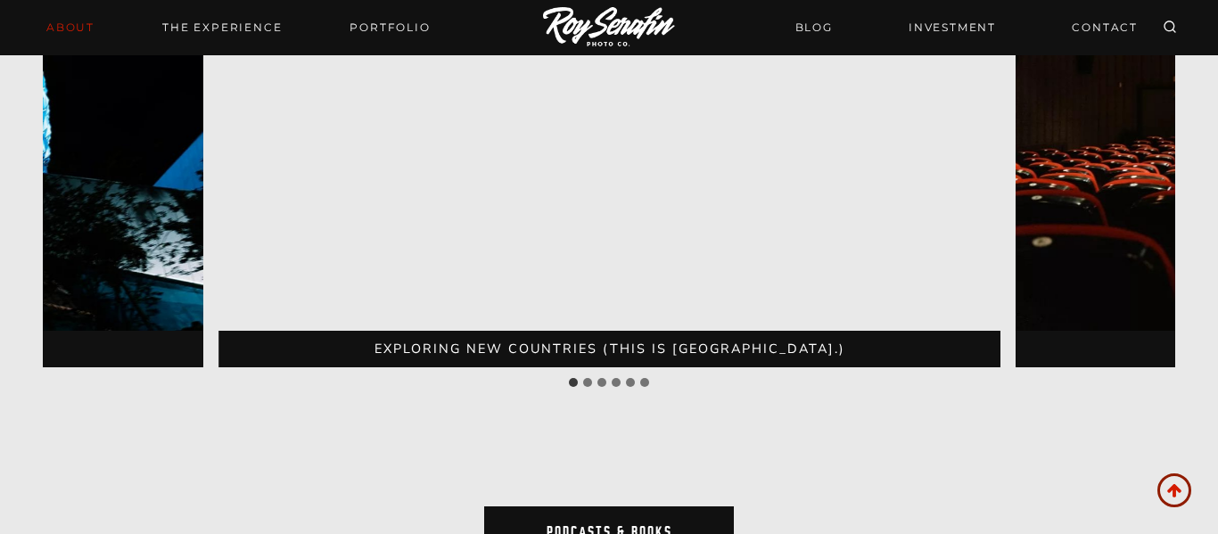
scroll to position [4095, 0]
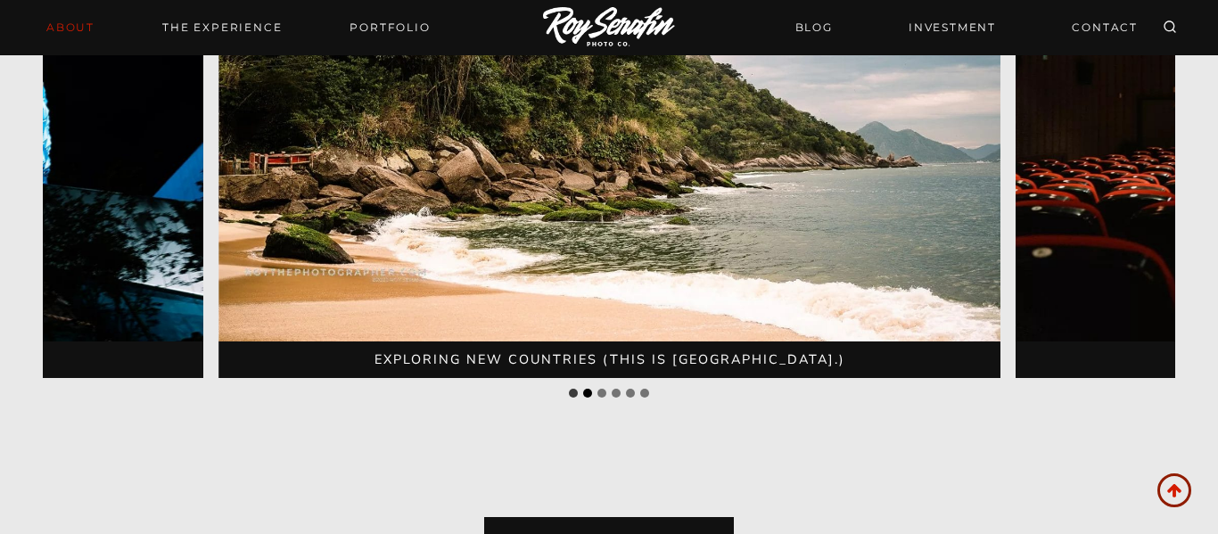
click at [588, 389] on button "Go to slide 2" at bounding box center [587, 393] width 9 height 9
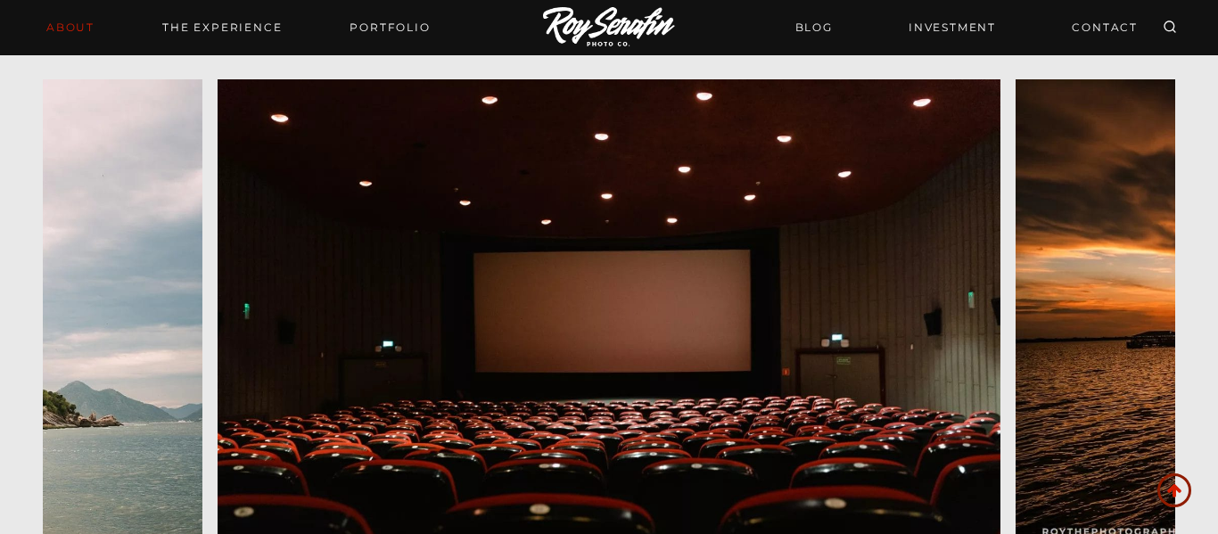
scroll to position [3850, 0]
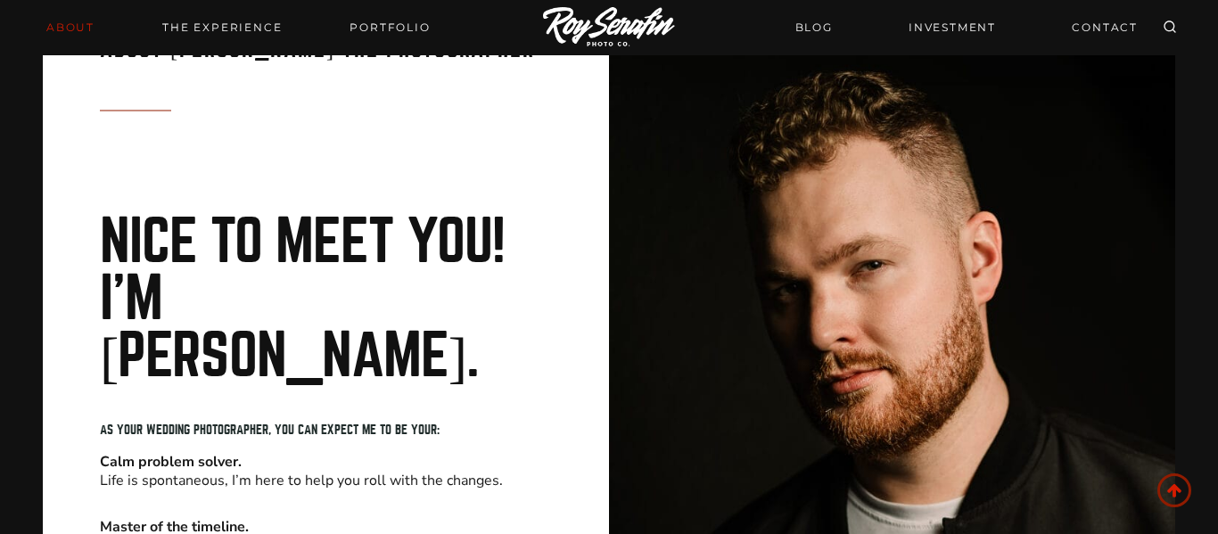
scroll to position [0, 0]
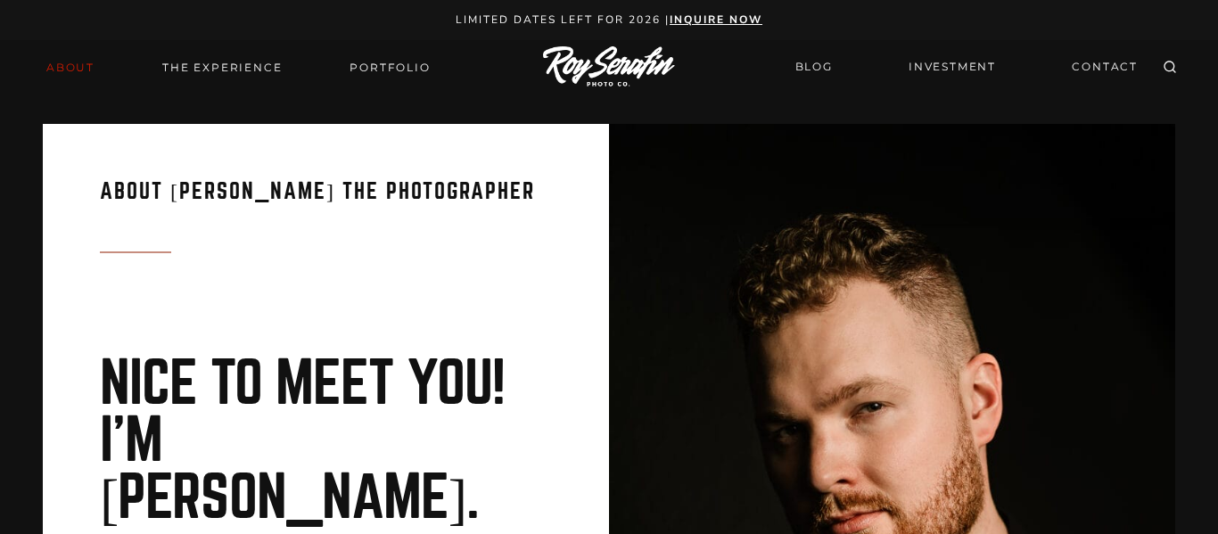
click at [759, 24] on strong "inquire now" at bounding box center [716, 19] width 93 height 14
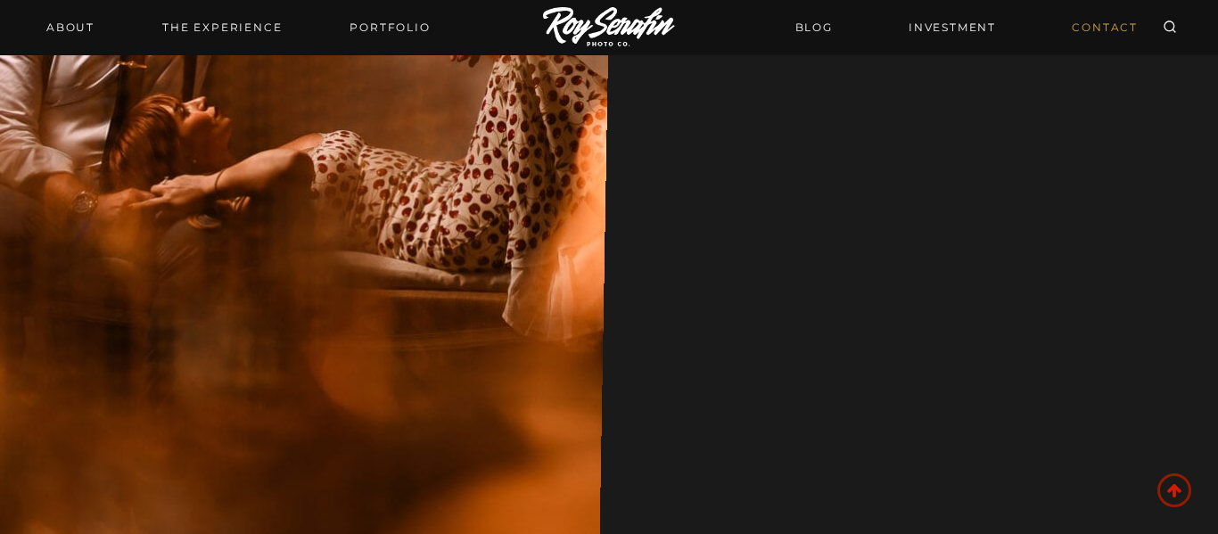
scroll to position [649, 0]
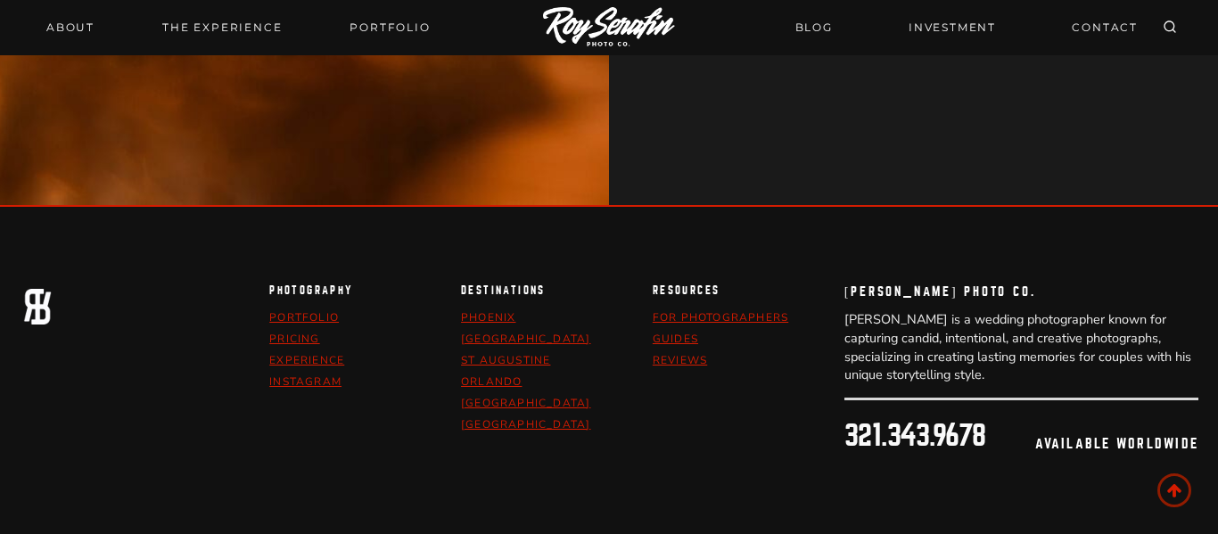
scroll to position [2945, 0]
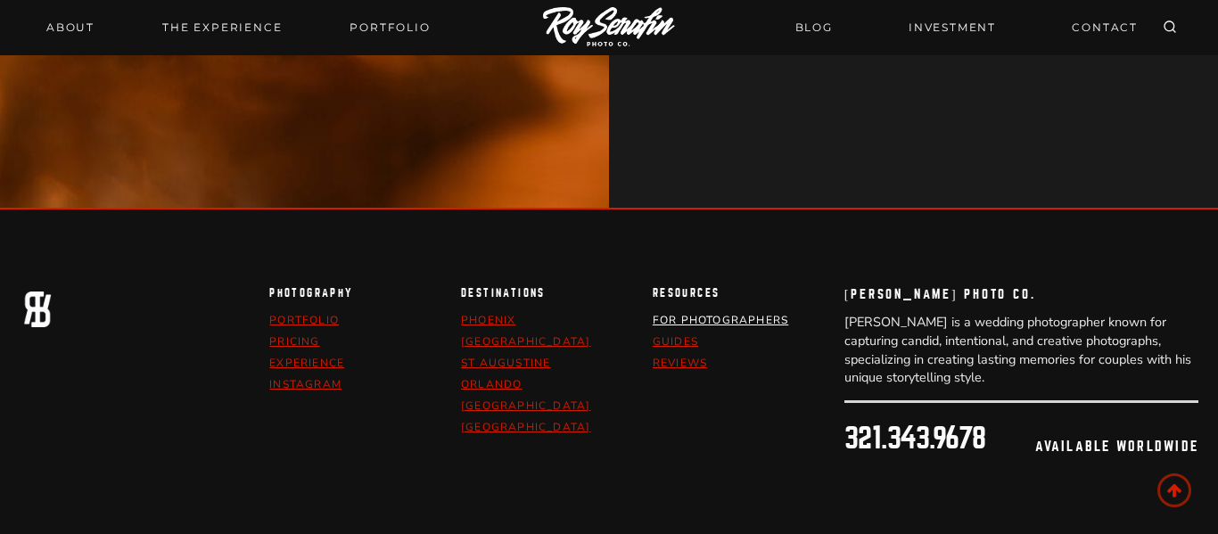
click at [691, 313] on link "For Photographers" at bounding box center [721, 320] width 136 height 14
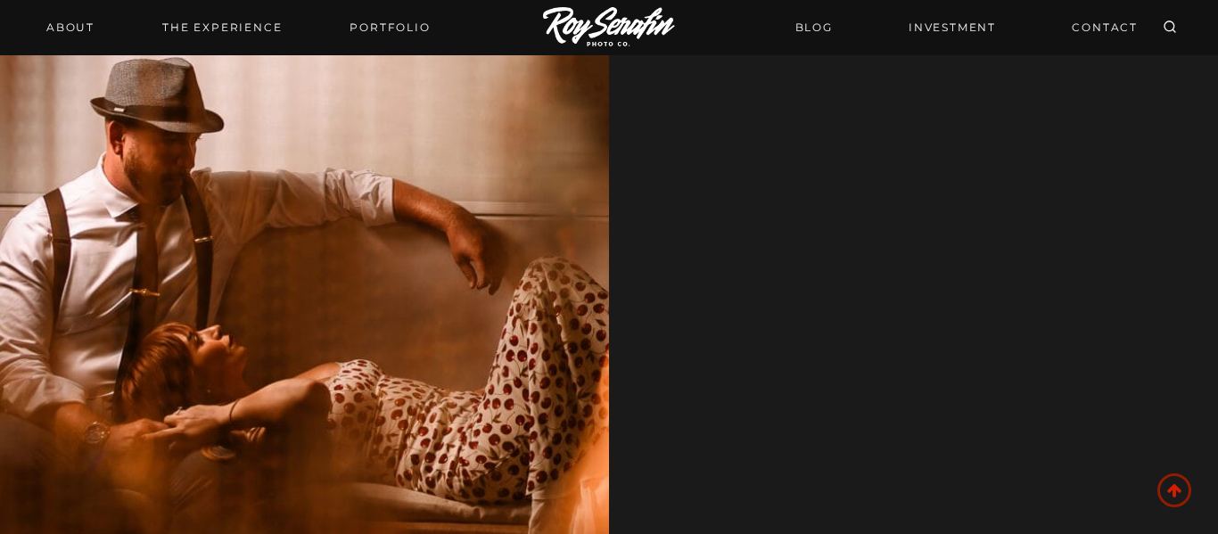
scroll to position [22661, 0]
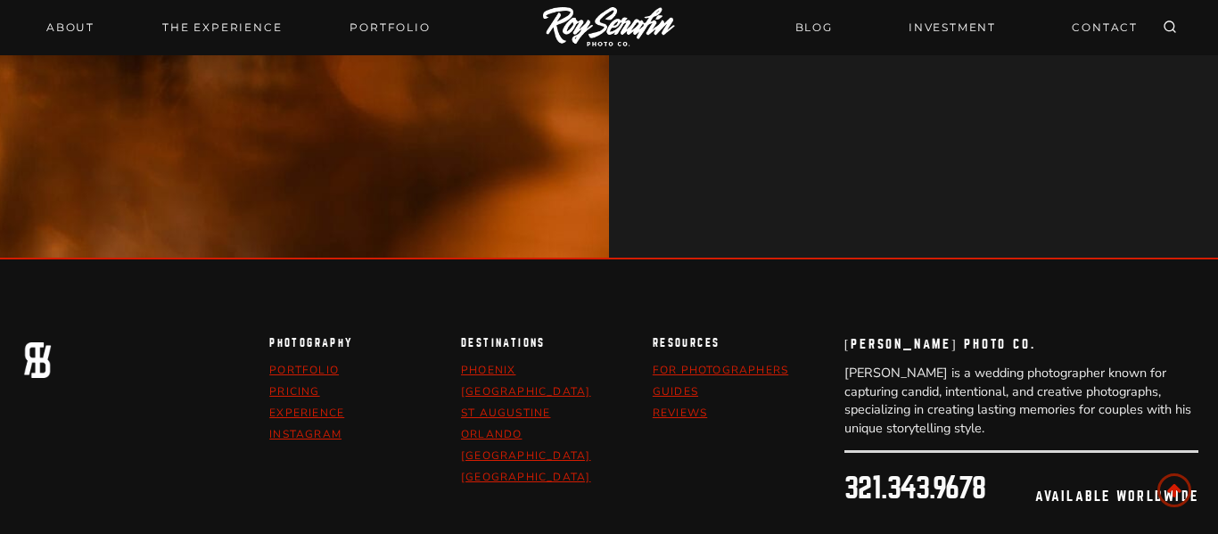
click at [265, 317] on div "photography portfolio pricing Experience Instagram Destinations Phoenix Jackson…" at bounding box center [610, 451] width 1180 height 268
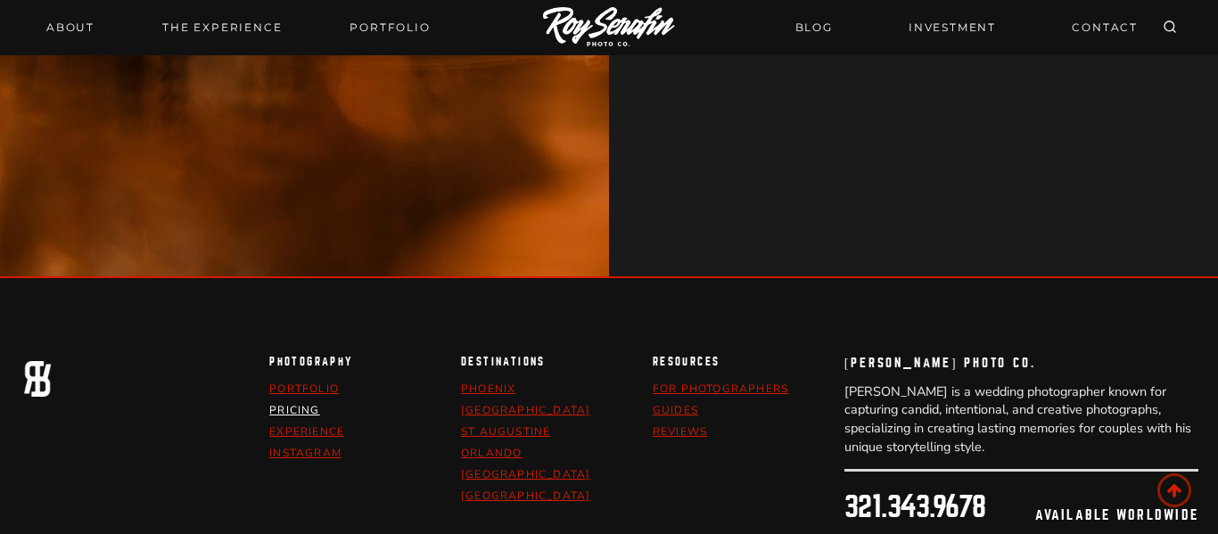
click at [269, 403] on link "pricing" at bounding box center [294, 410] width 50 height 14
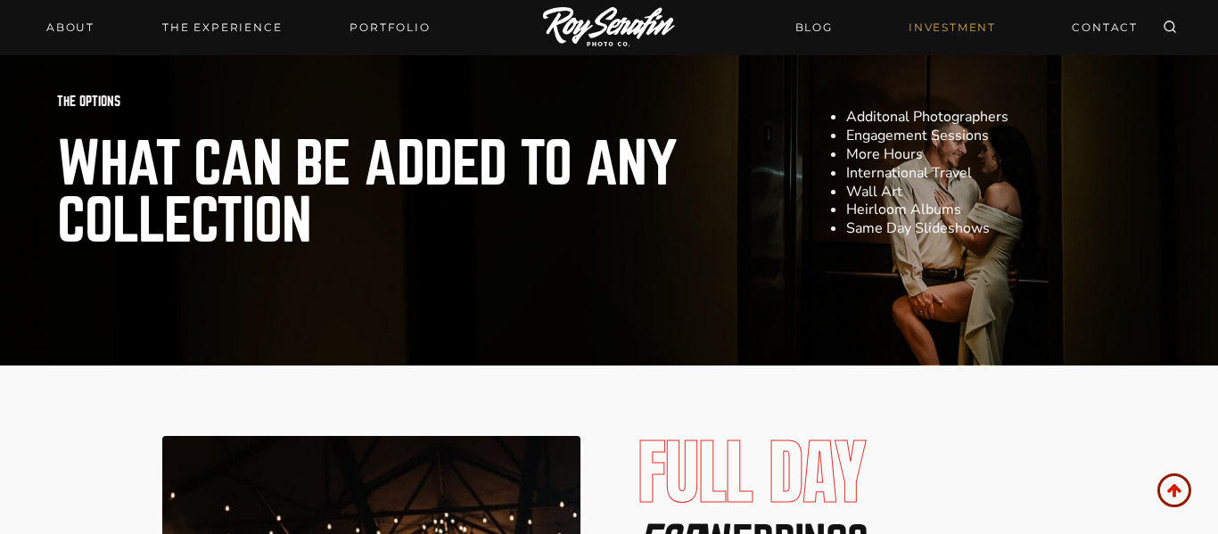
scroll to position [2245, 0]
